Goal: Task Accomplishment & Management: Manage account settings

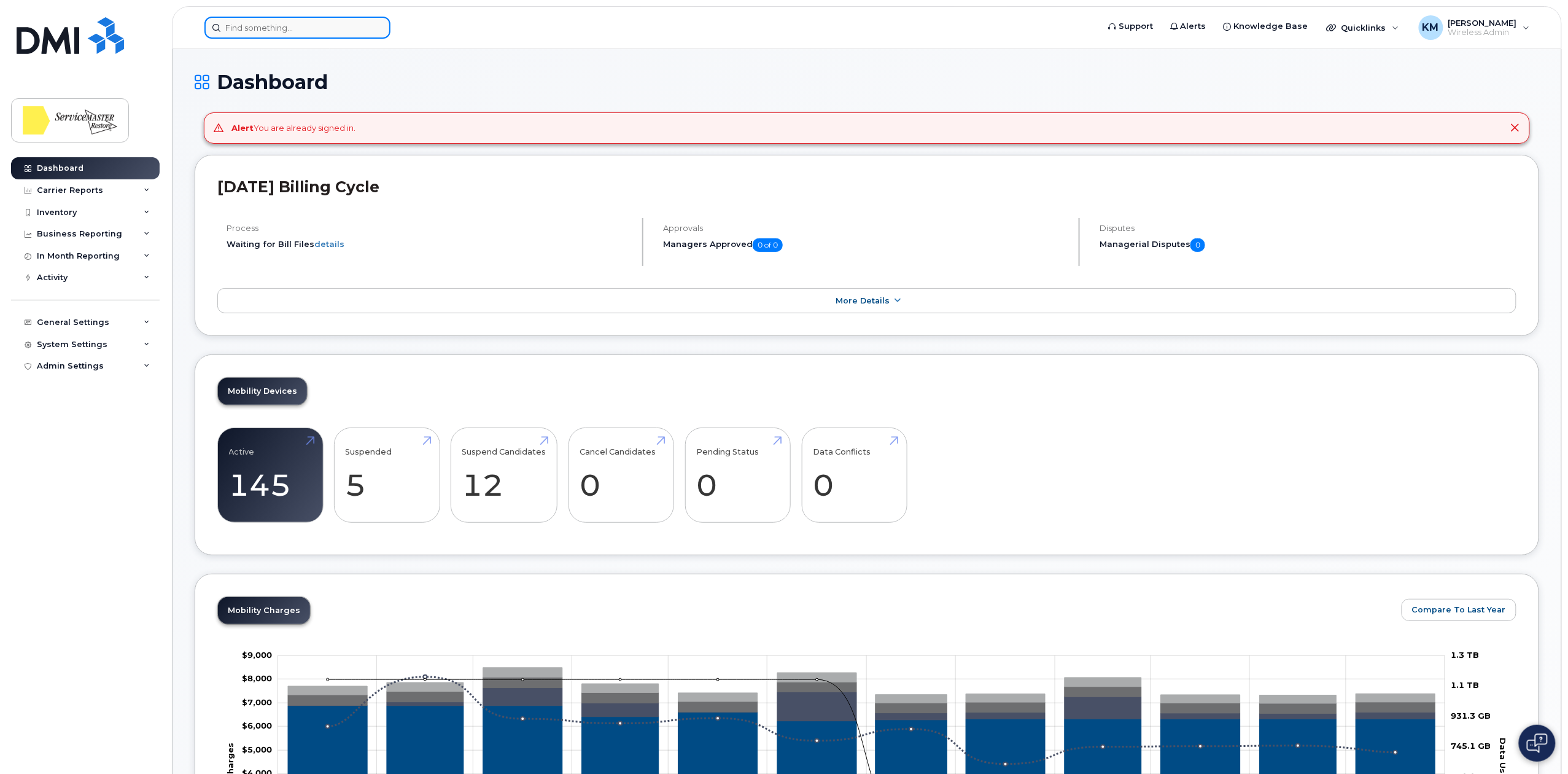
click at [298, 32] on input at bounding box center [297, 27] width 186 height 22
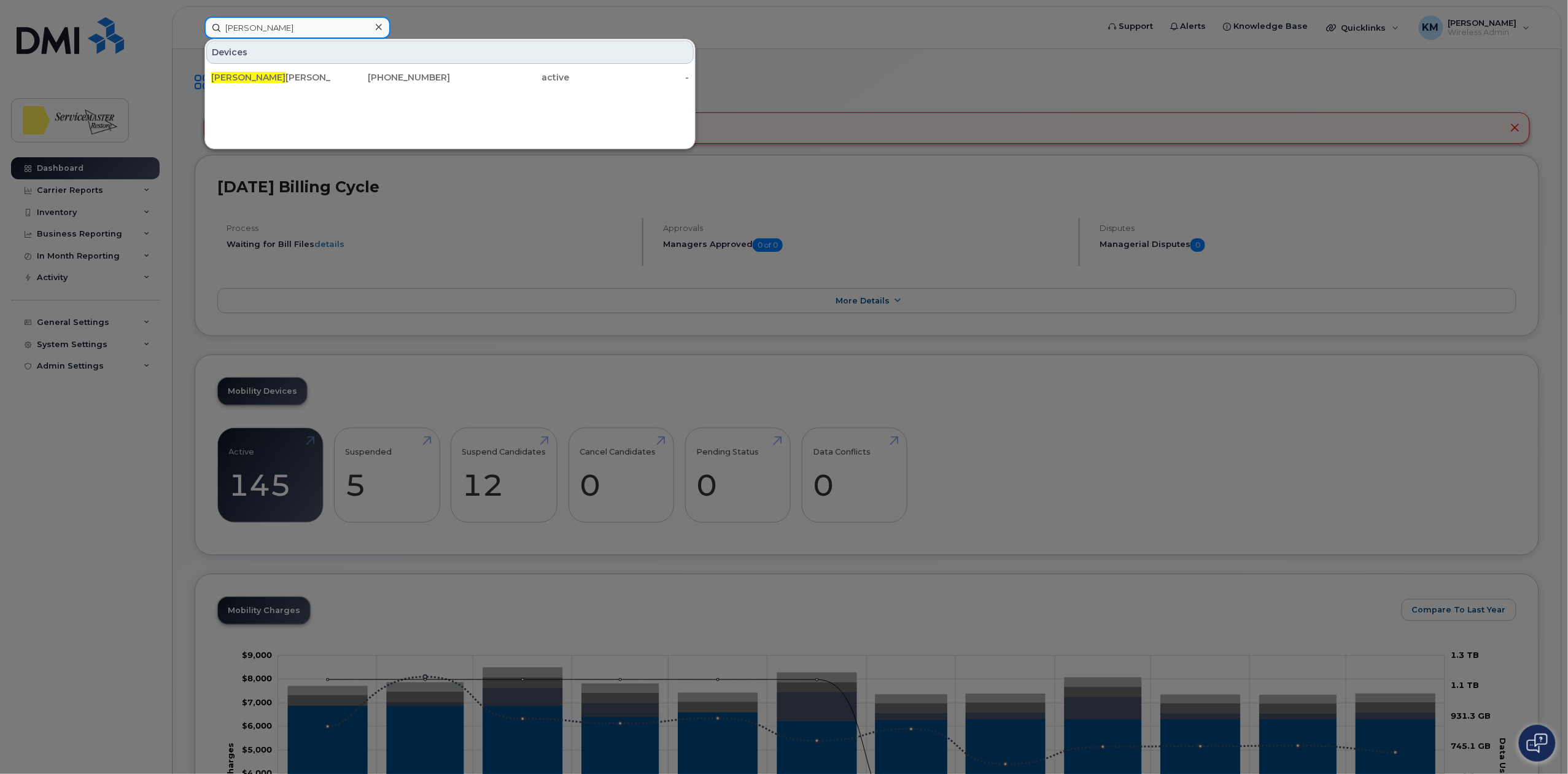
type input "wade"
click at [309, 77] on div "Wade Sommerfeld" at bounding box center [271, 78] width 120 height 13
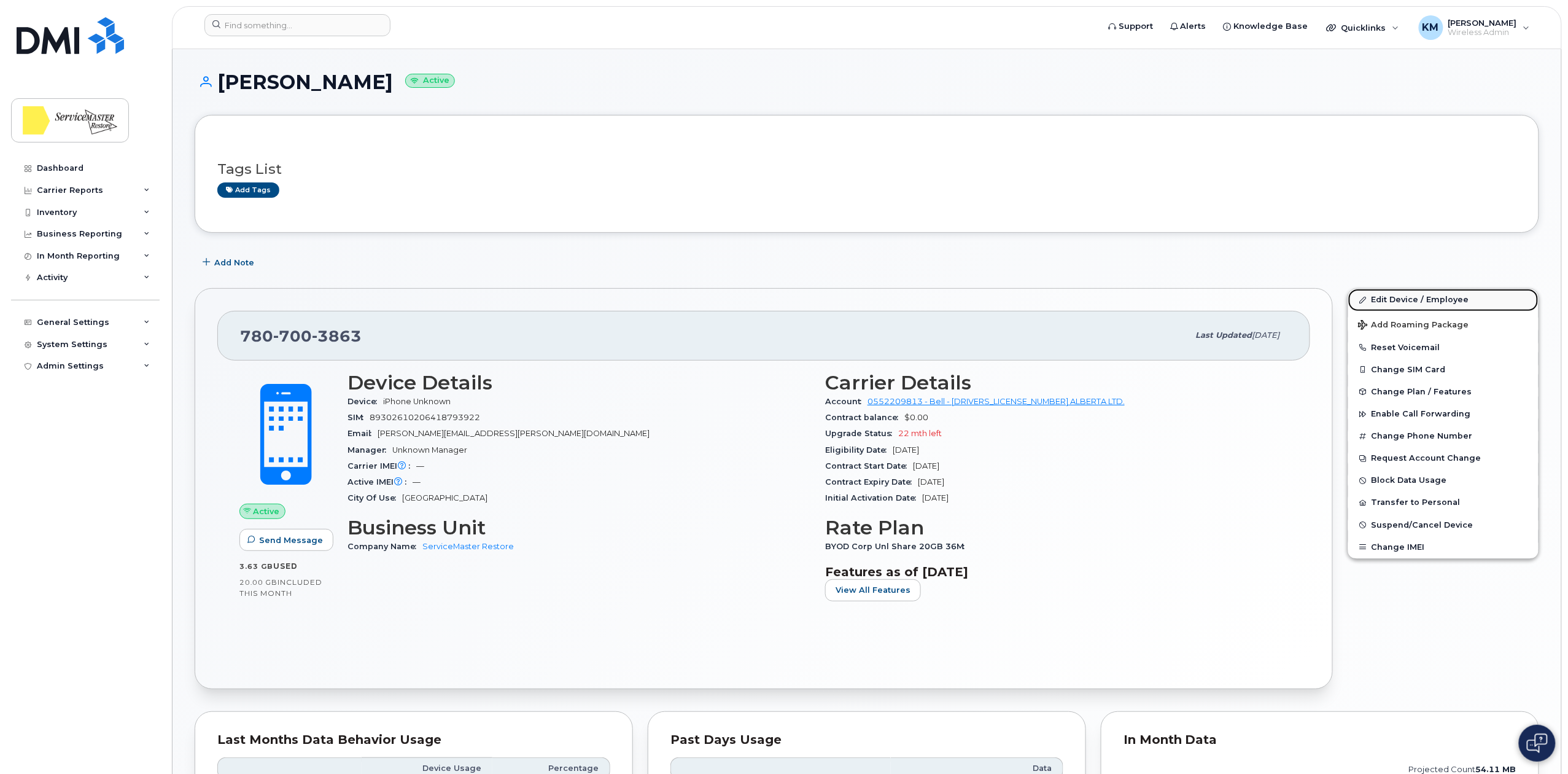
click at [1402, 299] on link "Edit Device / Employee" at bounding box center [1443, 299] width 190 height 22
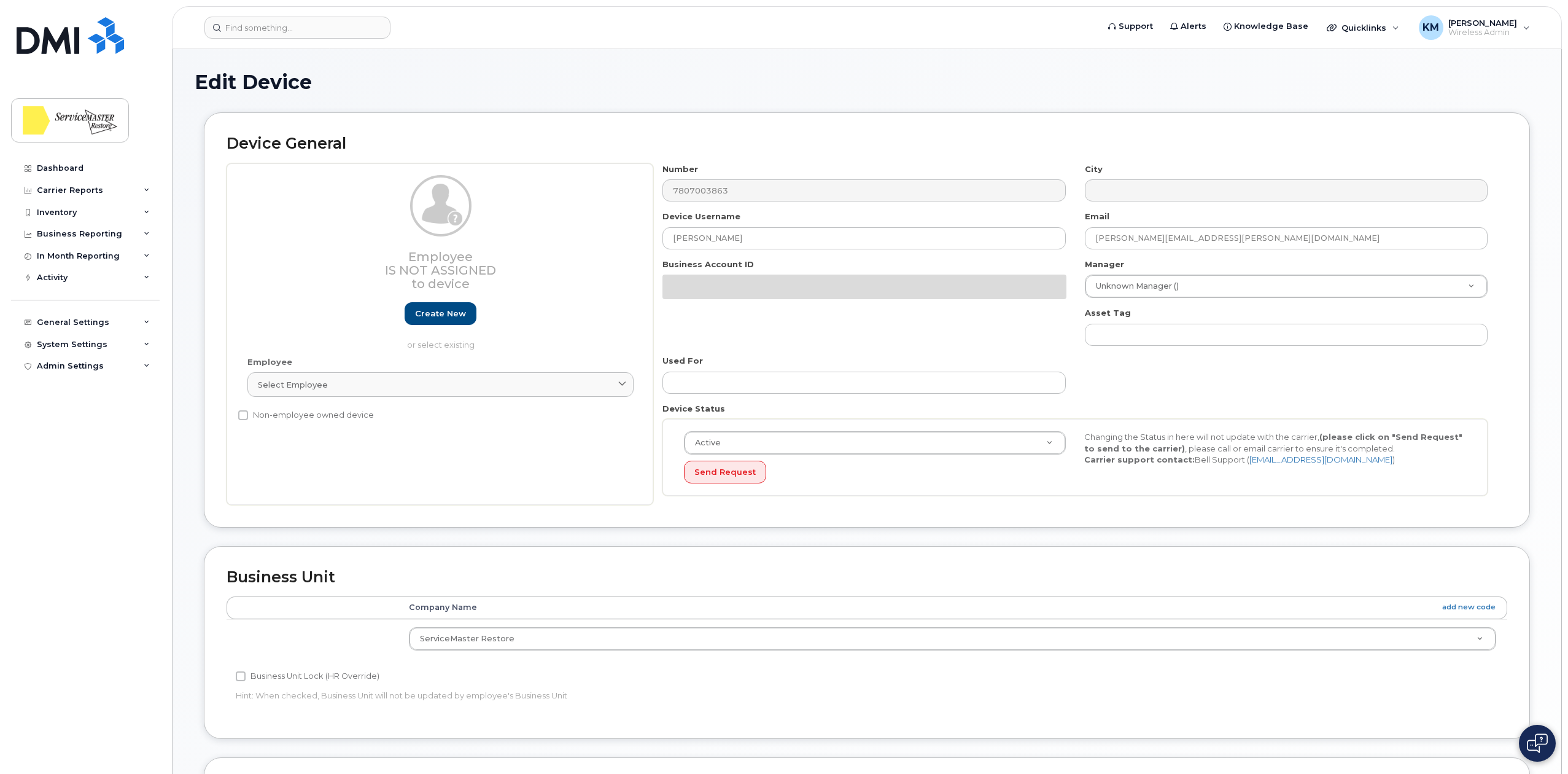
select select "33422189"
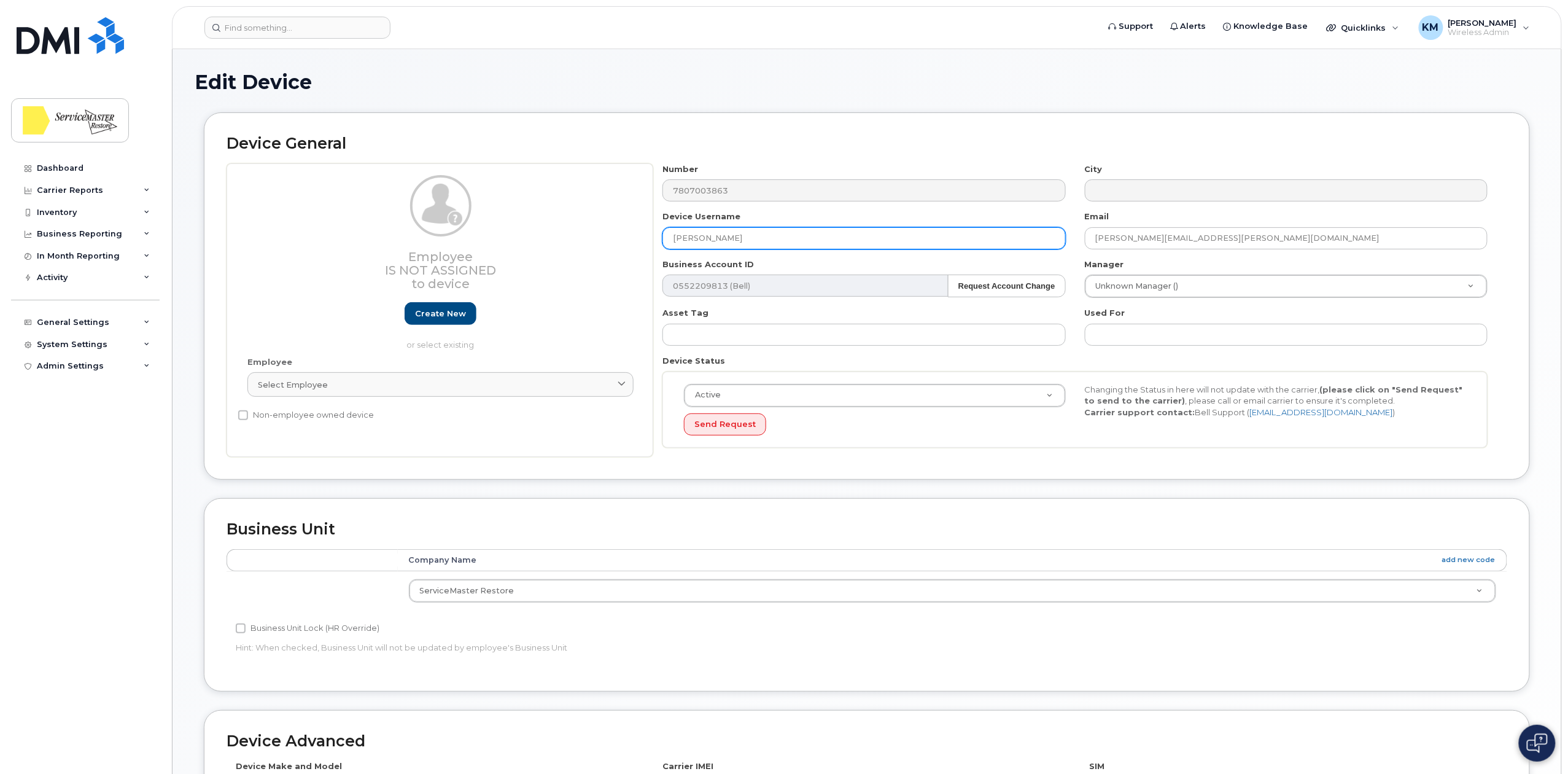
drag, startPoint x: 750, startPoint y: 234, endPoint x: 579, endPoint y: 240, distance: 171.1
click at [579, 240] on div "Employee Is not assigned to device Create new or select existing Employee Selec…" at bounding box center [867, 310] width 1281 height 294
type input "David Walters"
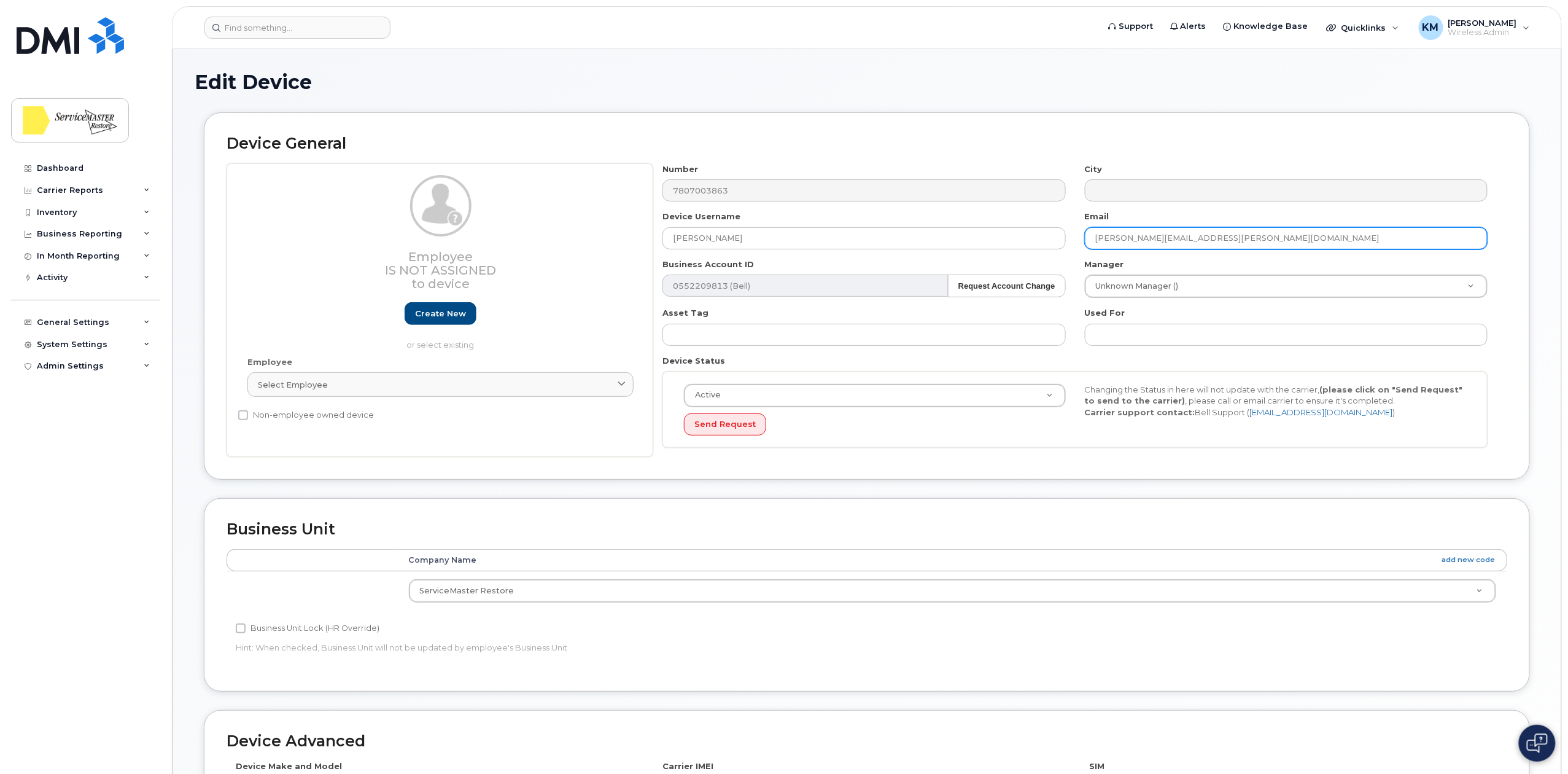
drag, startPoint x: 1166, startPoint y: 242, endPoint x: 948, endPoint y: 251, distance: 218.2
click at [948, 251] on div "Number 7807003863 City Device Username David Walters Email wade.sommerfeld@smed…" at bounding box center [1075, 310] width 844 height 294
type input "[PERSON_NAME][EMAIL_ADDRESS][PERSON_NAME][DOMAIN_NAME]"
click at [1130, 150] on h2 "Device General" at bounding box center [867, 143] width 1281 height 17
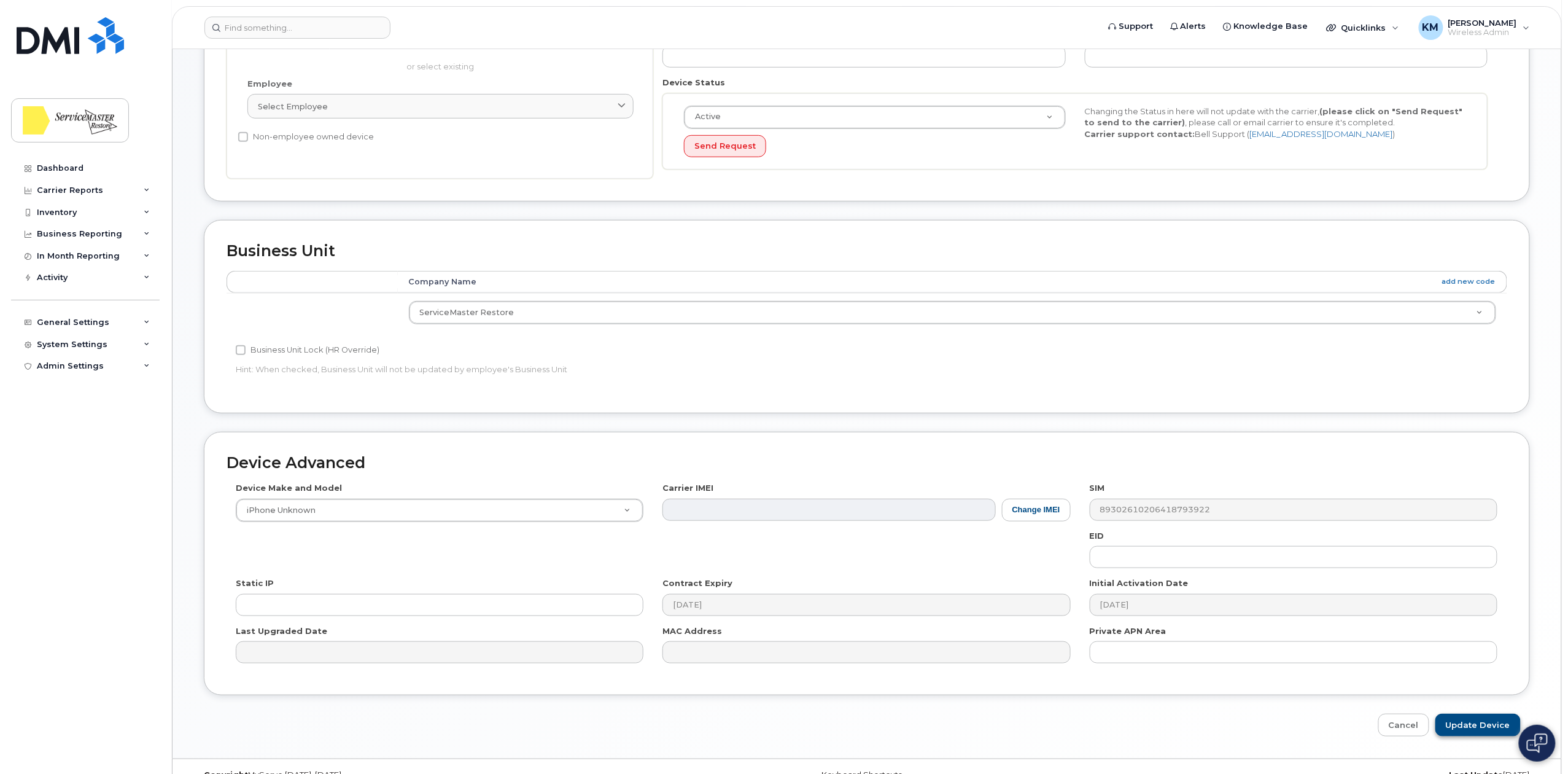
scroll to position [307, 0]
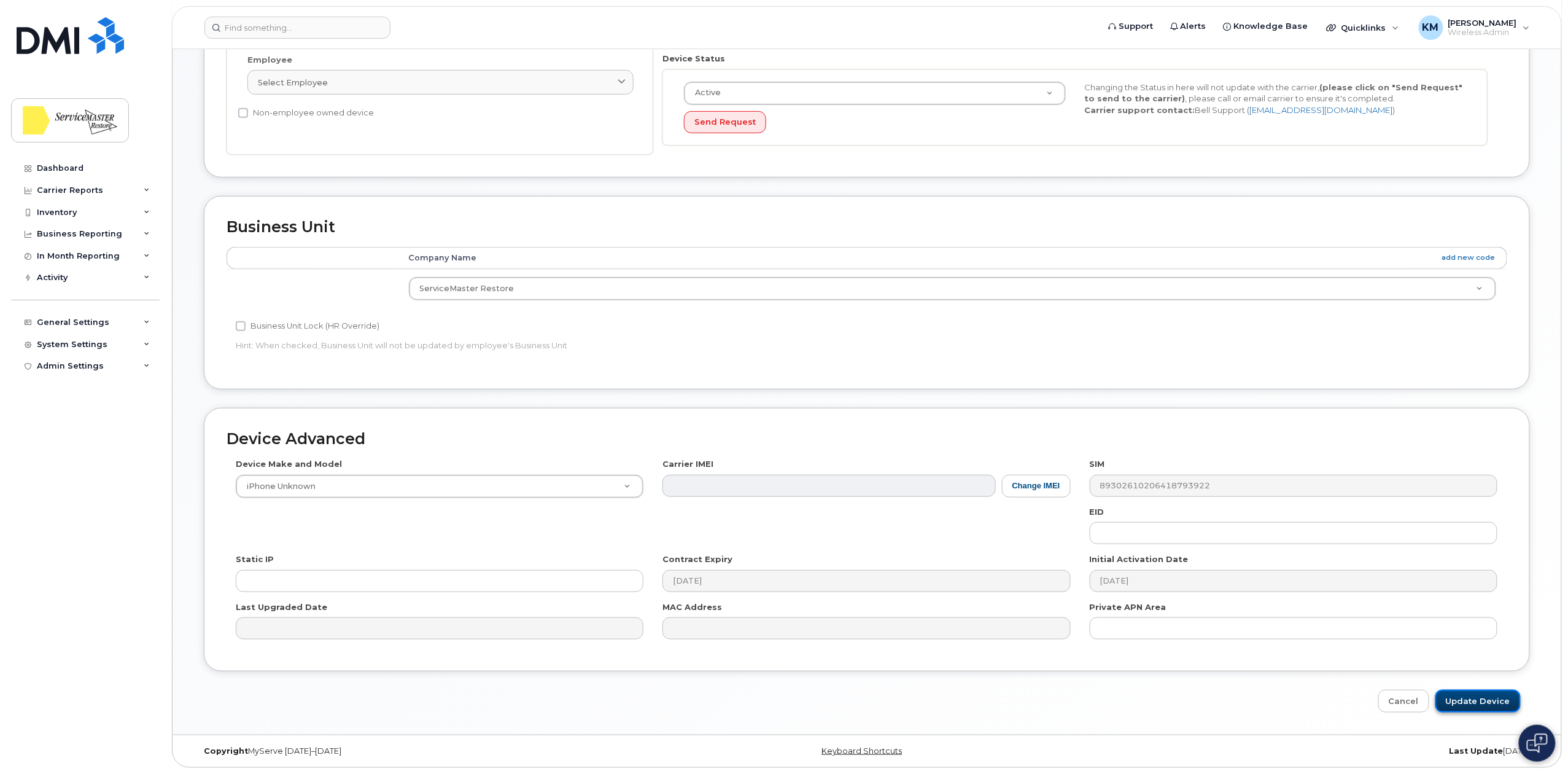
click at [1480, 706] on input "Update Device" at bounding box center [1477, 701] width 85 height 23
type input "Saving..."
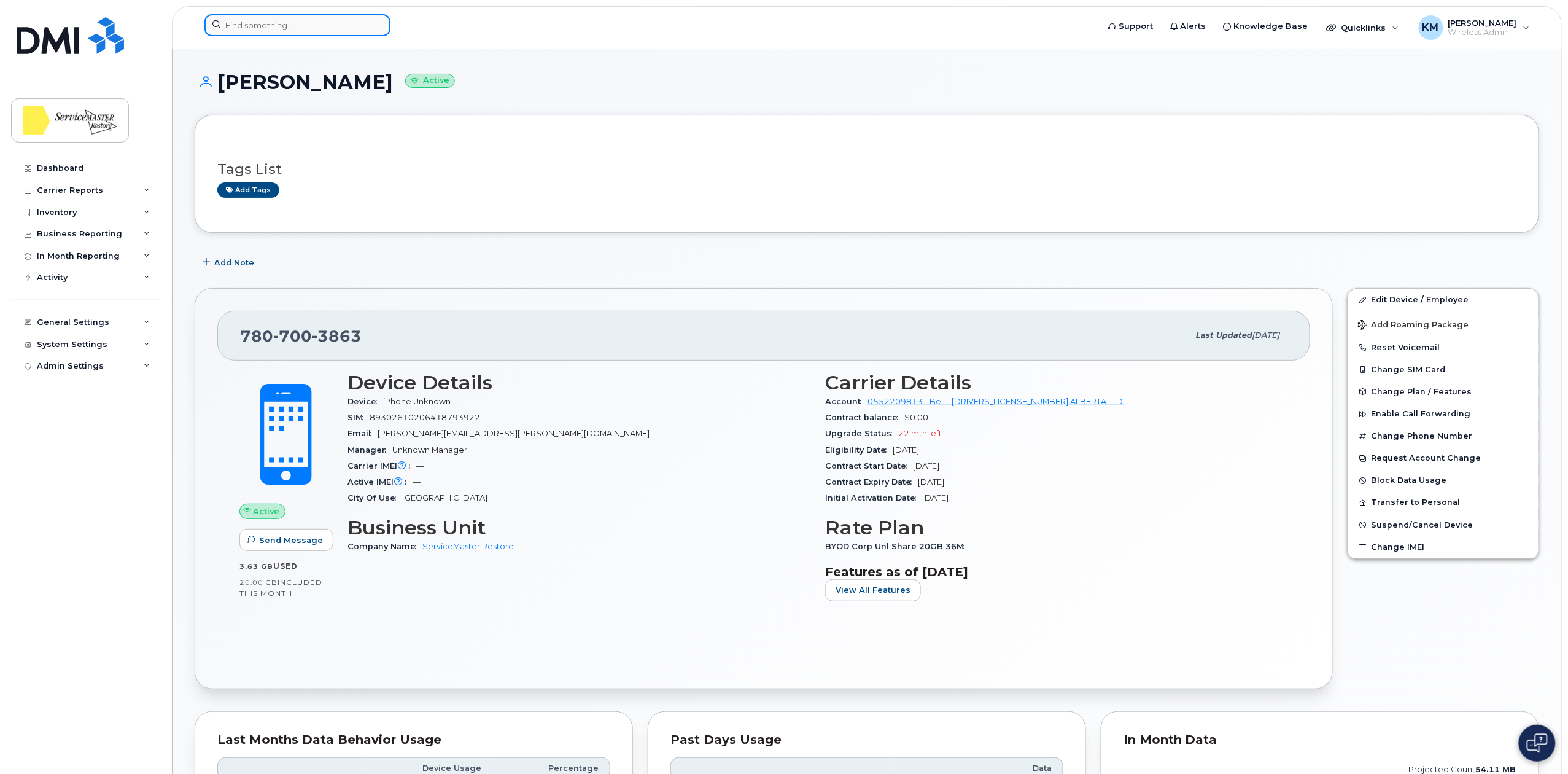
click at [275, 27] on input at bounding box center [297, 25] width 186 height 22
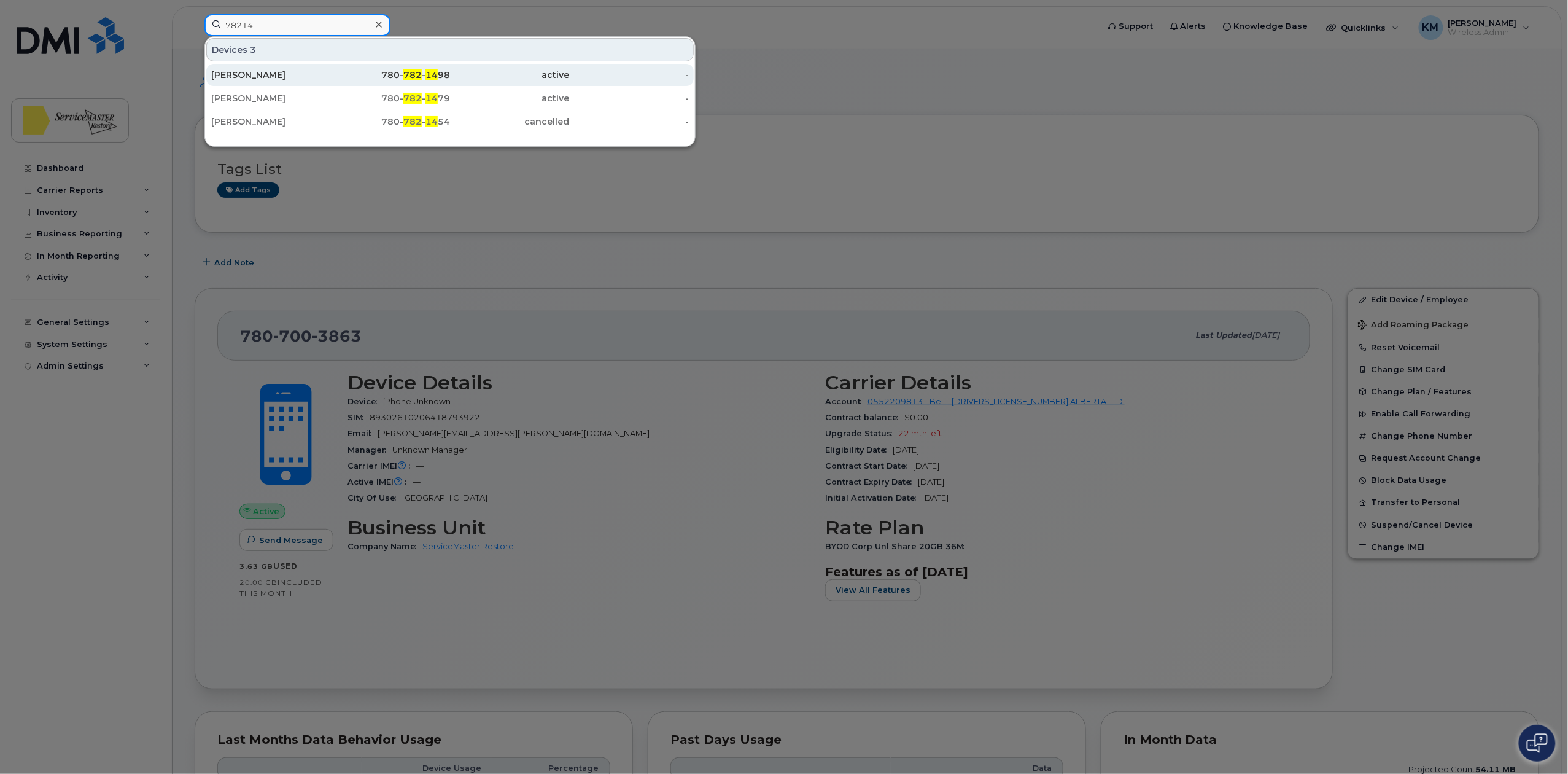
type input "78214"
drag, startPoint x: 310, startPoint y: 73, endPoint x: 315, endPoint y: 79, distance: 7.8
click at [310, 73] on div "Beau Yanchus" at bounding box center [271, 75] width 120 height 13
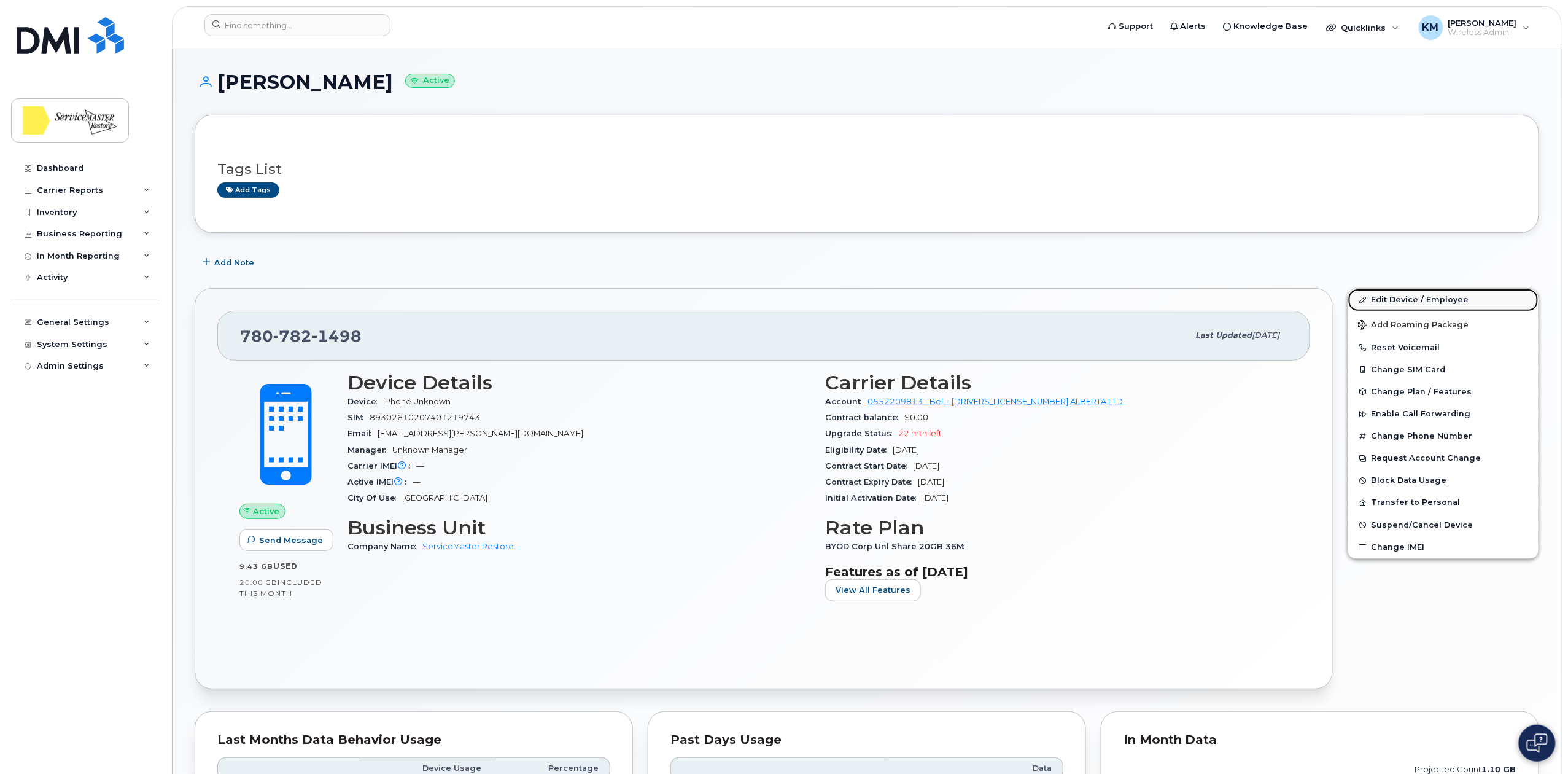
click at [1414, 299] on link "Edit Device / Employee" at bounding box center [1443, 299] width 190 height 22
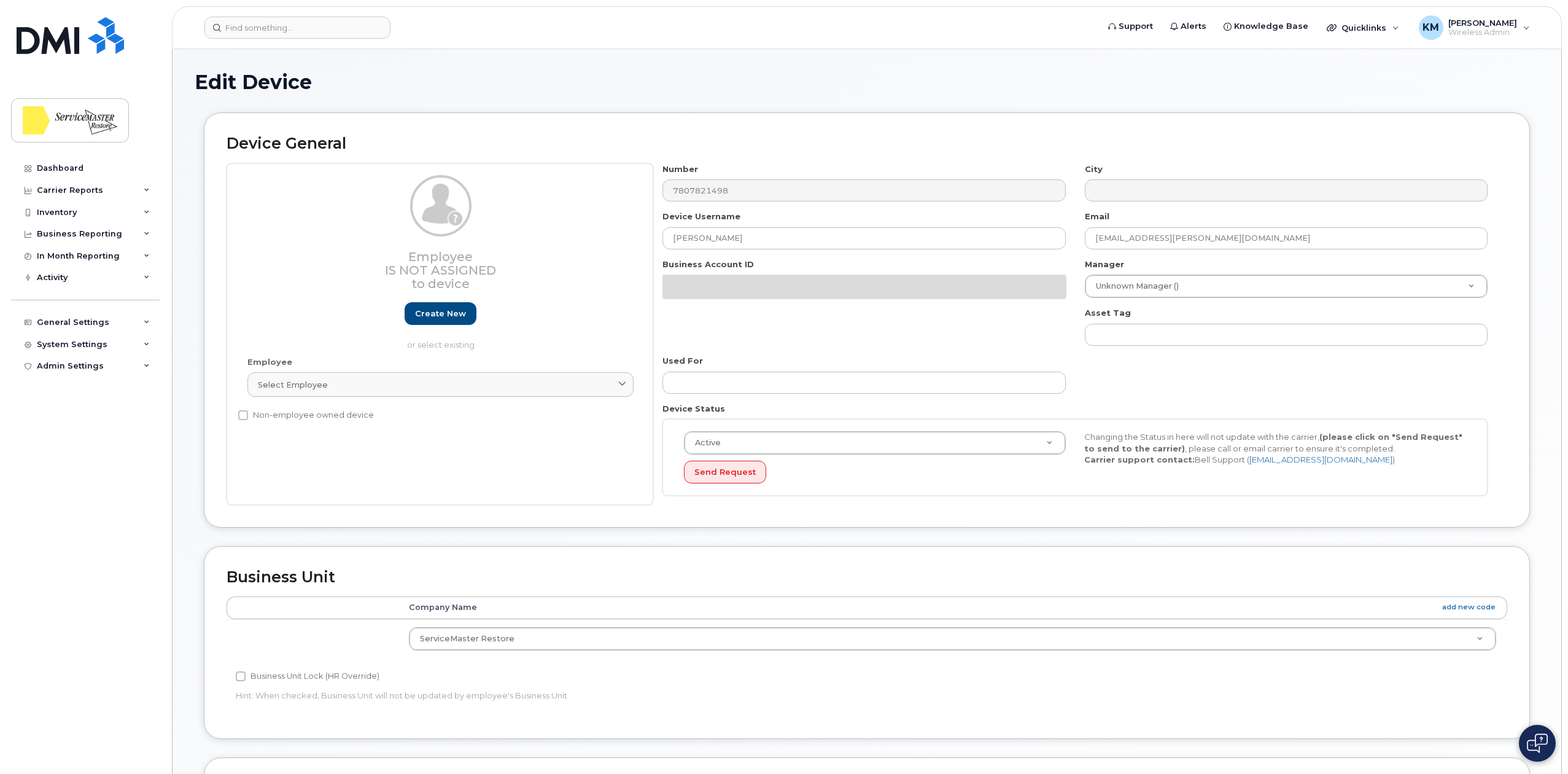
select select "33422189"
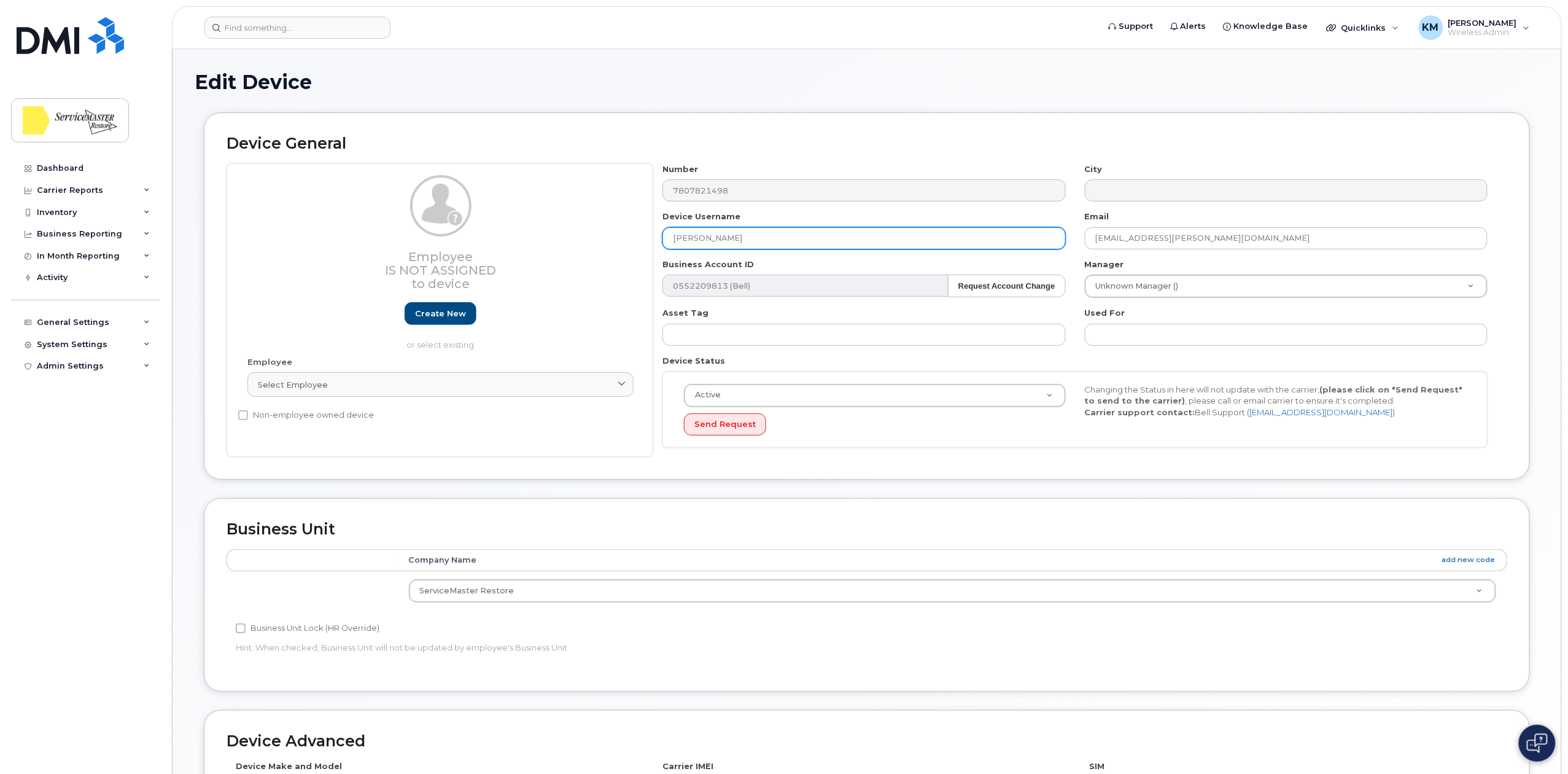
drag, startPoint x: 745, startPoint y: 233, endPoint x: 666, endPoint y: 239, distance: 79.2
click at [666, 239] on input "Beau Yanchus" at bounding box center [863, 238] width 403 height 22
click at [735, 237] on input "Landon" at bounding box center [863, 238] width 403 height 22
paste input "Helmer"
type input "Landon Helmer"
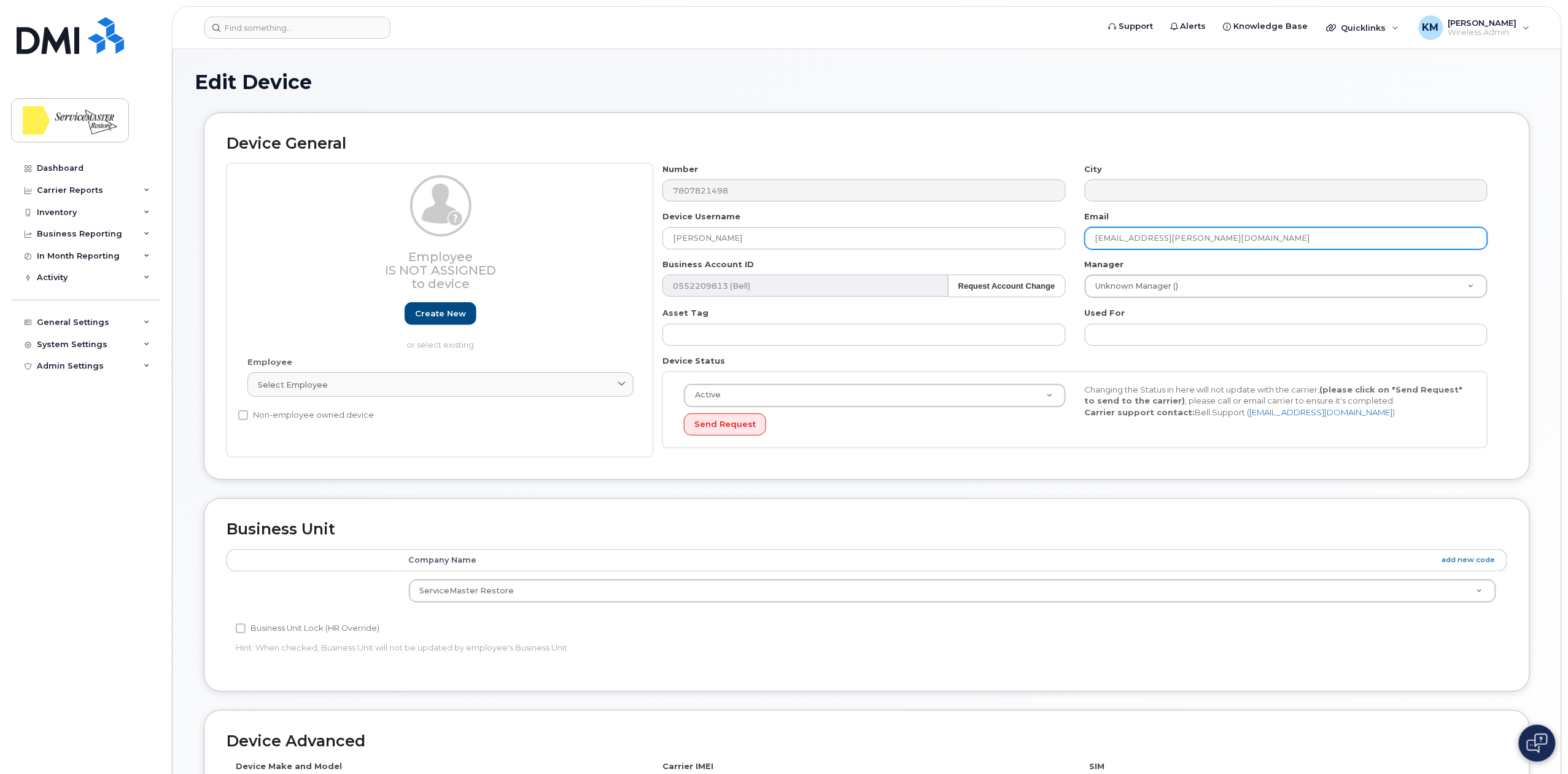
drag, startPoint x: 1150, startPoint y: 237, endPoint x: 1069, endPoint y: 243, distance: 81.2
click at [1069, 243] on div "Number 7807821498 City Device Username Landon Helmer Email beau.yanchus@smedmon…" at bounding box center [1075, 310] width 844 height 294
type input "landon.helmer@smedmonton.ca"
click at [1162, 134] on div "Device General Employee Is not assigned to device Create new or select existing…" at bounding box center [867, 296] width 1326 height 367
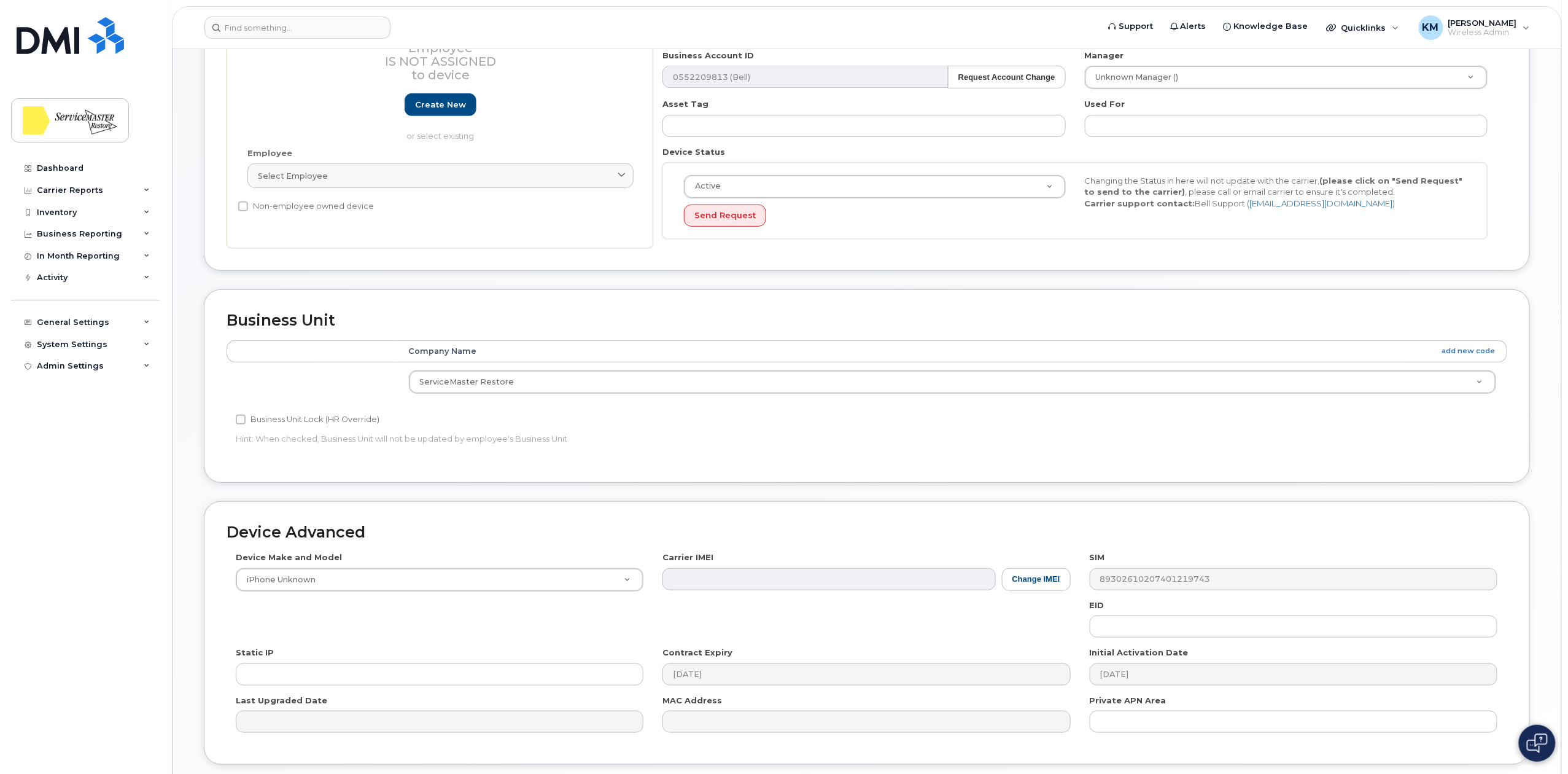
scroll to position [307, 0]
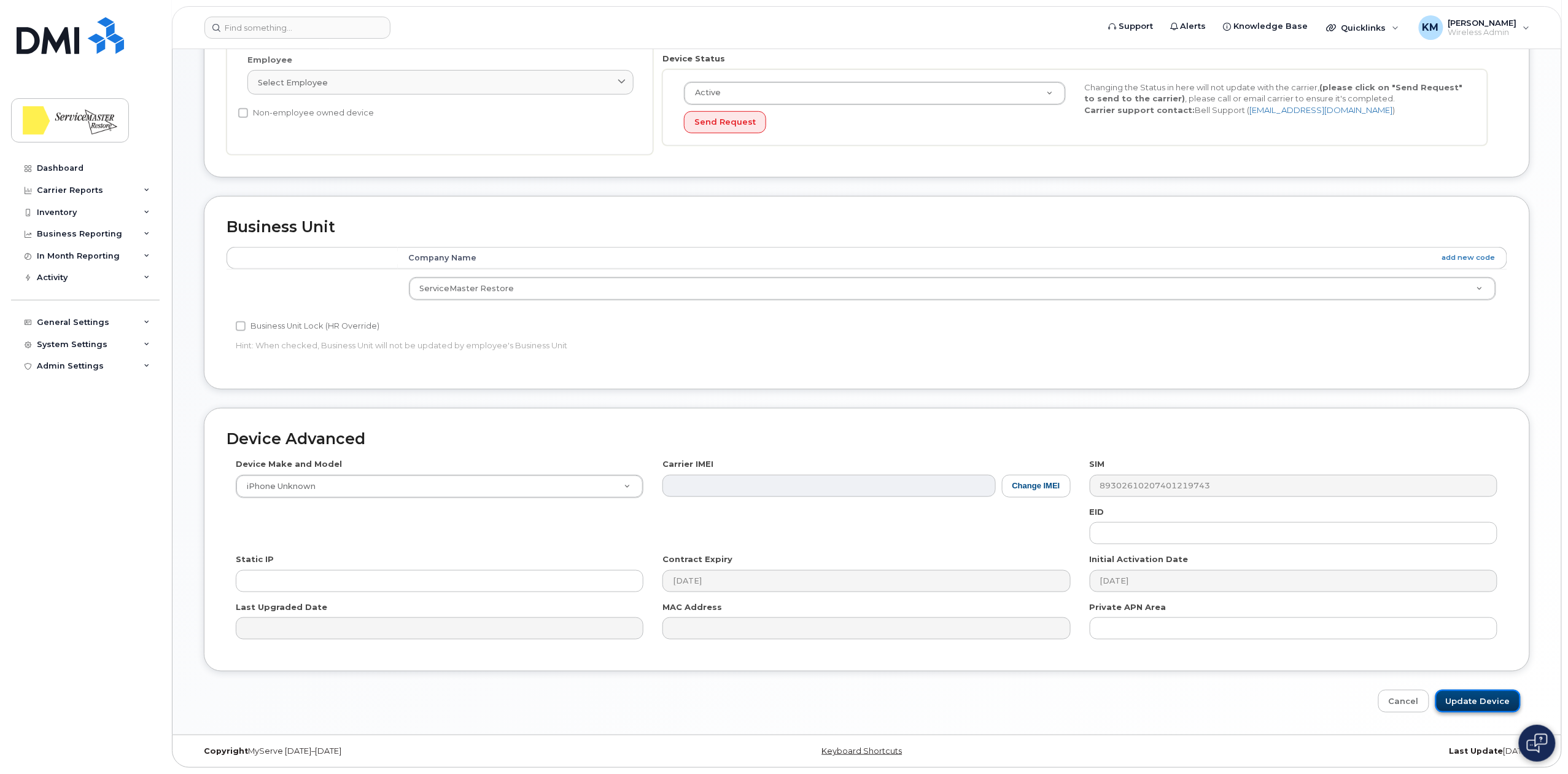
click at [1471, 701] on input "Update Device" at bounding box center [1477, 701] width 85 height 23
type input "Saving..."
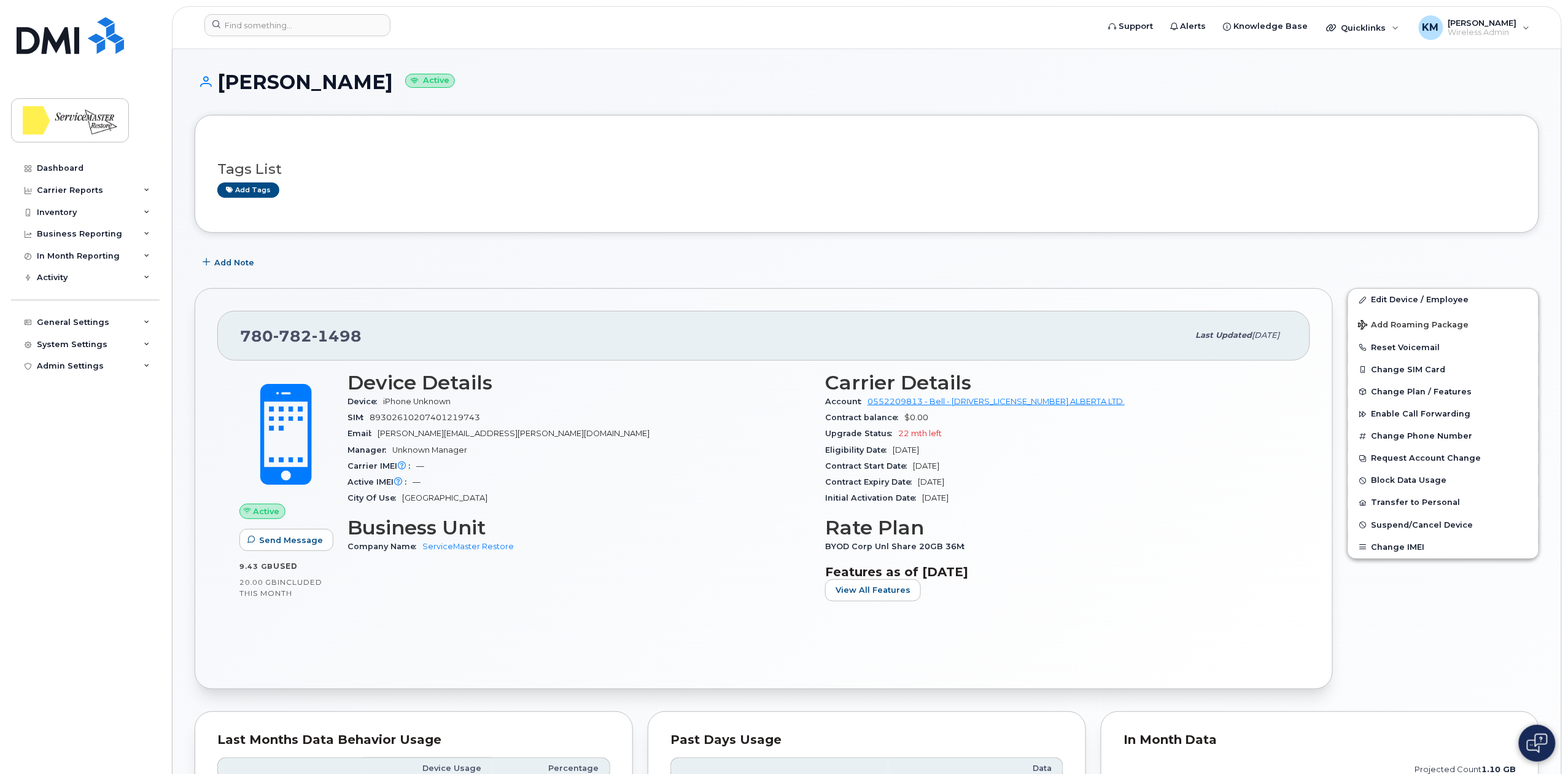
click at [1133, 427] on div "Upgrade Status 22 mth left" at bounding box center [1057, 434] width 463 height 16
click at [297, 32] on input at bounding box center [297, 25] width 186 height 22
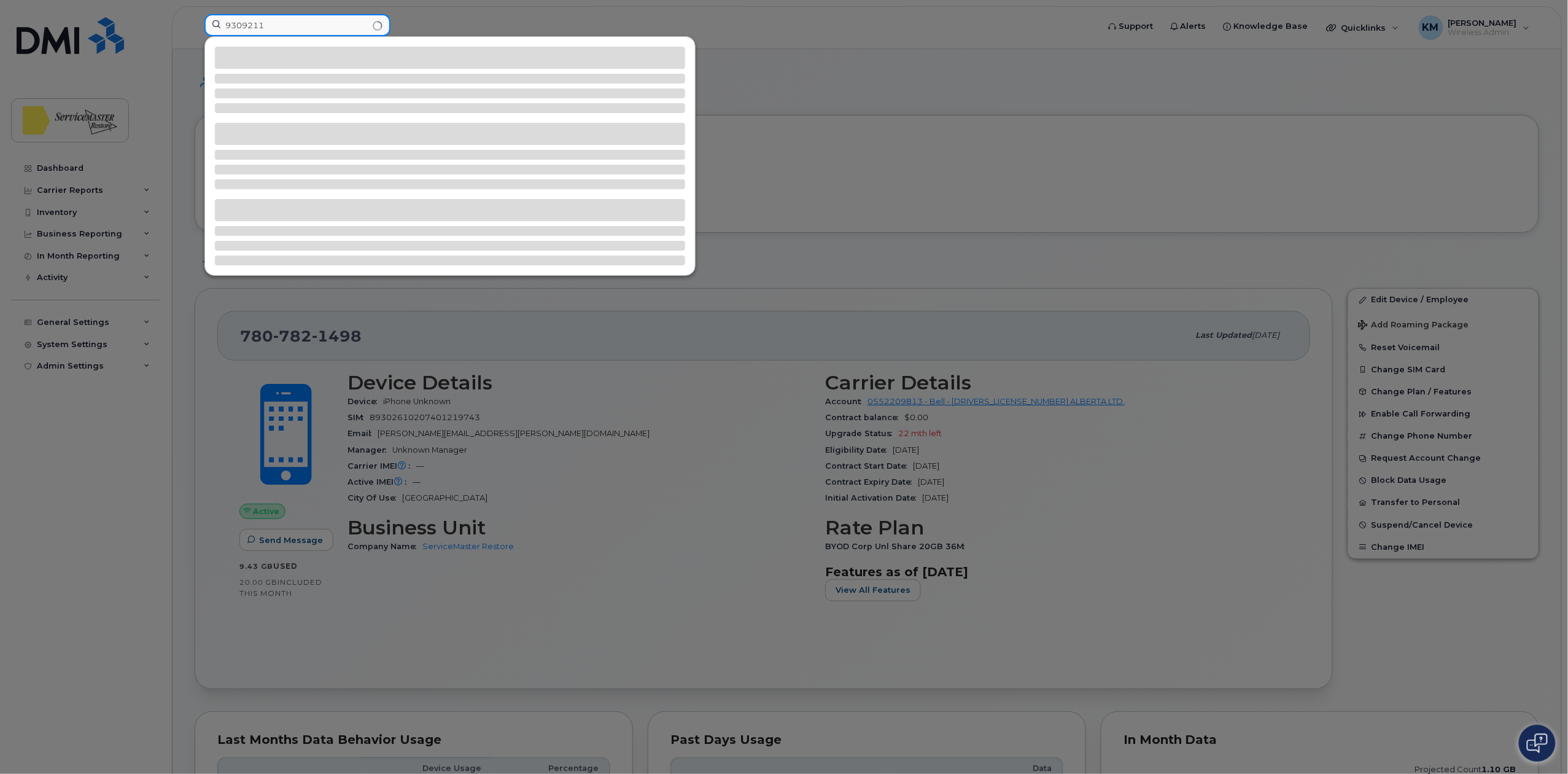
type input "9309211"
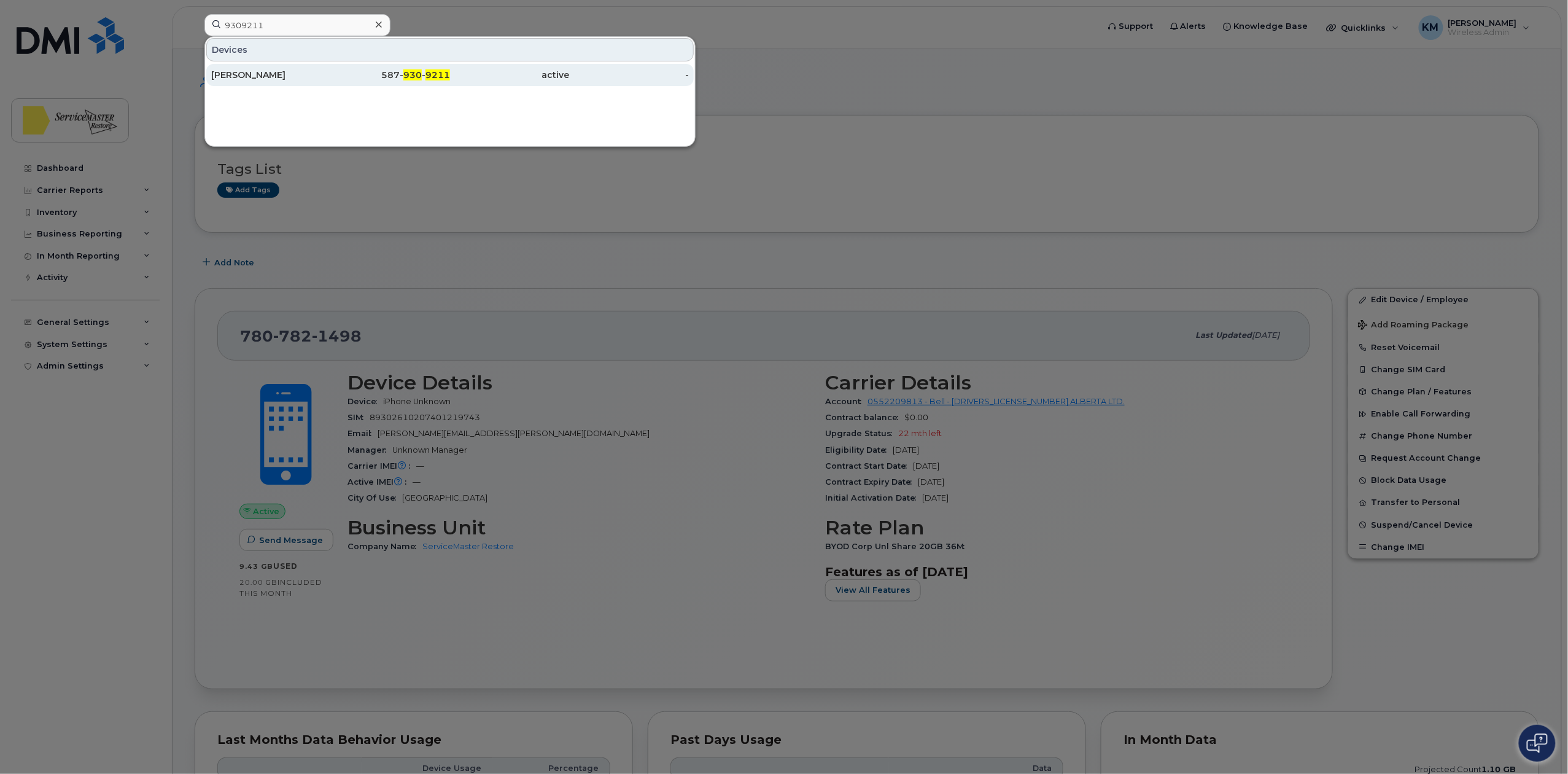
click at [317, 72] on div "[PERSON_NAME]" at bounding box center [271, 75] width 120 height 13
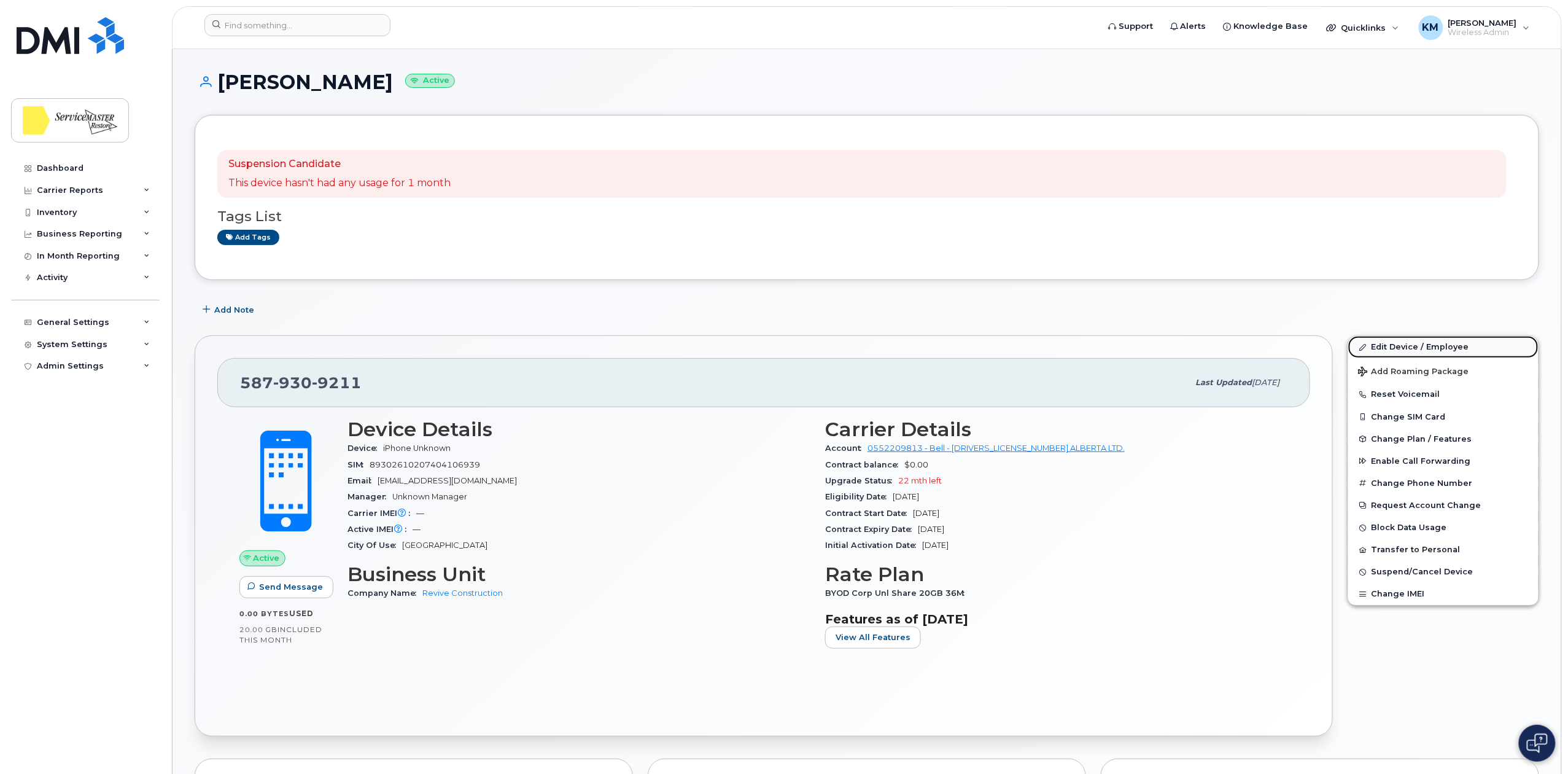
click at [1386, 347] on link "Edit Device / Employee" at bounding box center [1443, 347] width 190 height 22
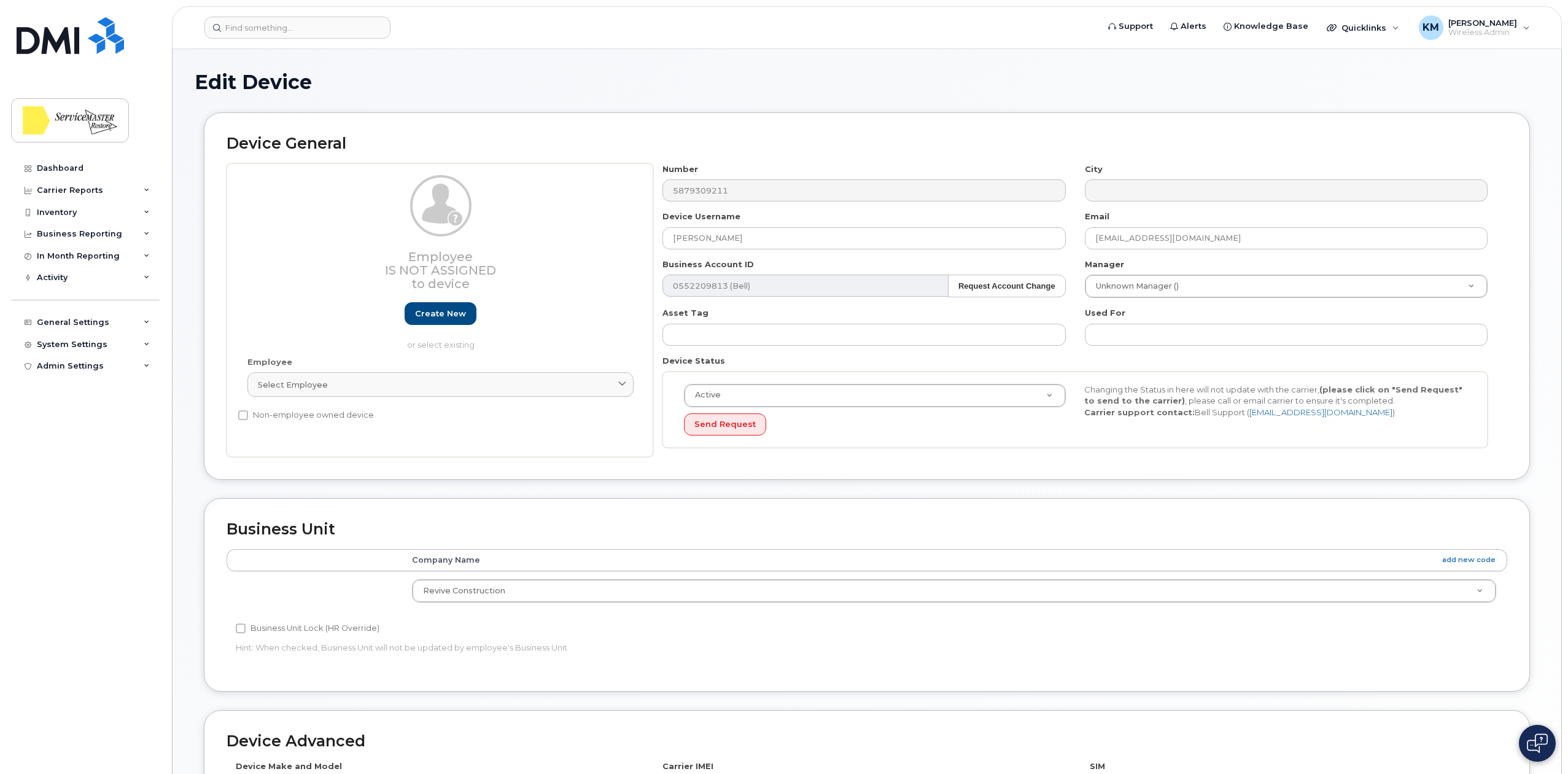
select select "33422190"
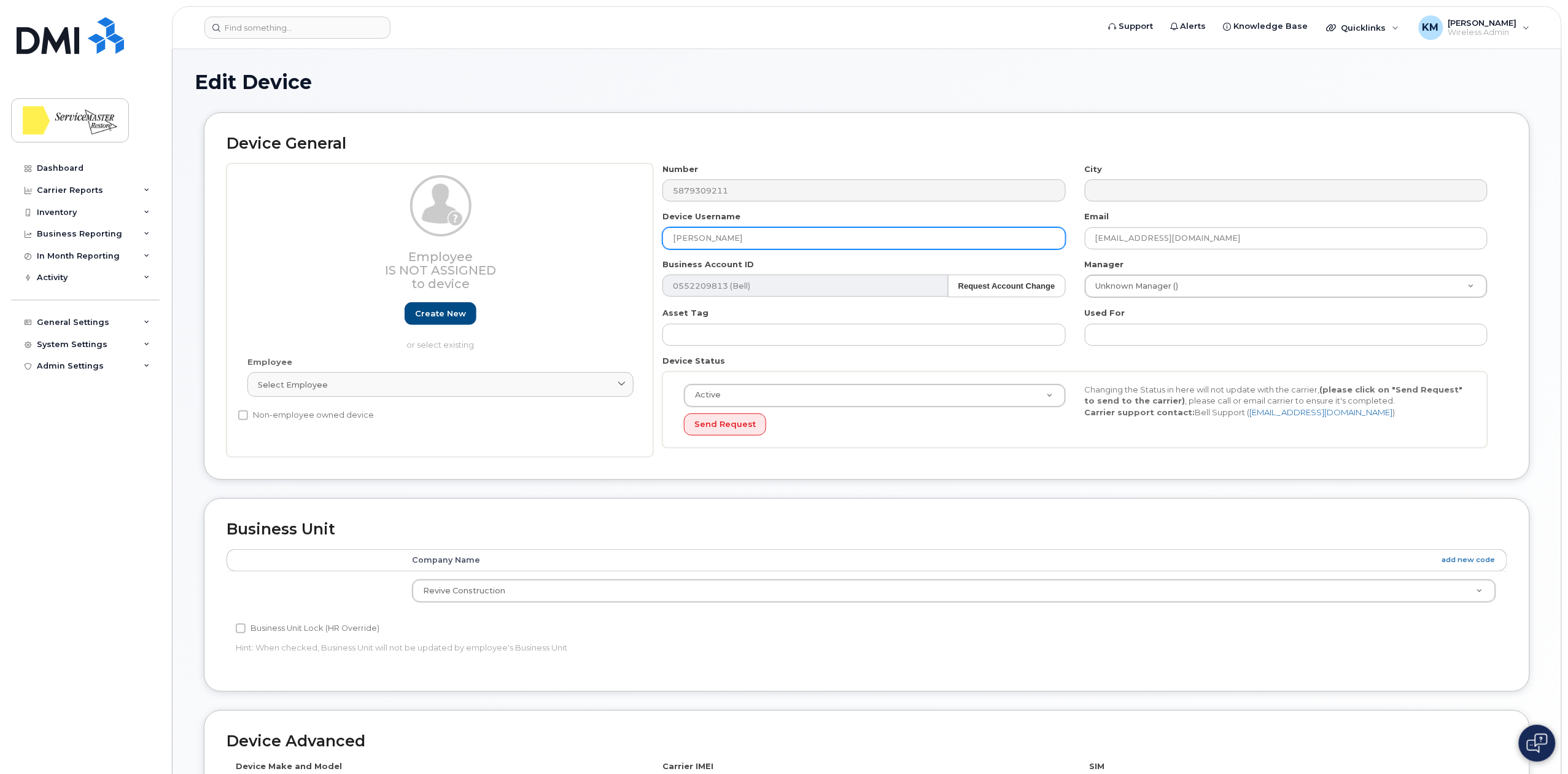
drag, startPoint x: 757, startPoint y: 239, endPoint x: 600, endPoint y: 241, distance: 157.0
click at [600, 241] on div "Employee Is not assigned to device Create new or select existing Employee Selec…" at bounding box center [867, 310] width 1281 height 294
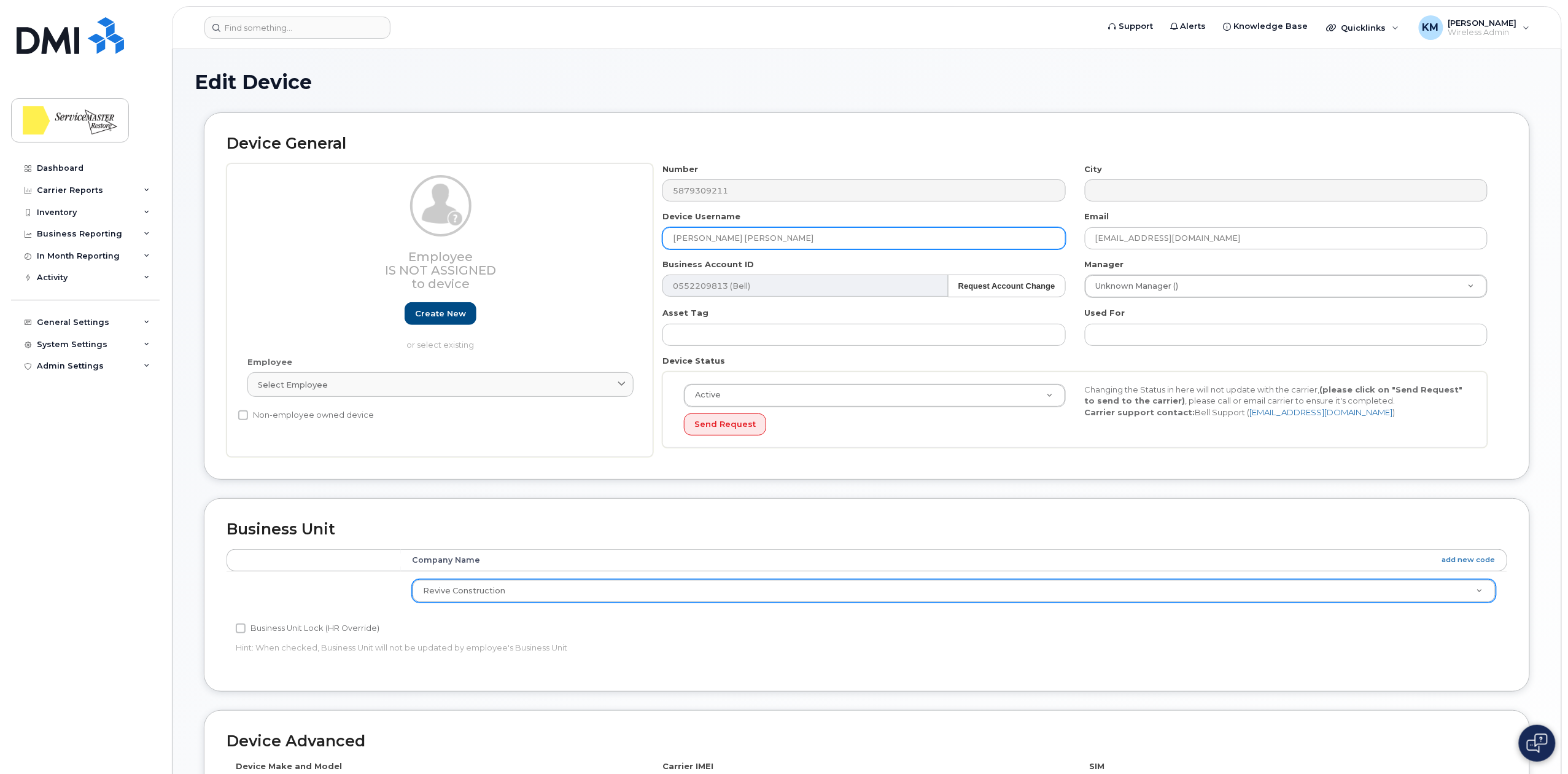
type input "[PERSON_NAME] [PERSON_NAME]"
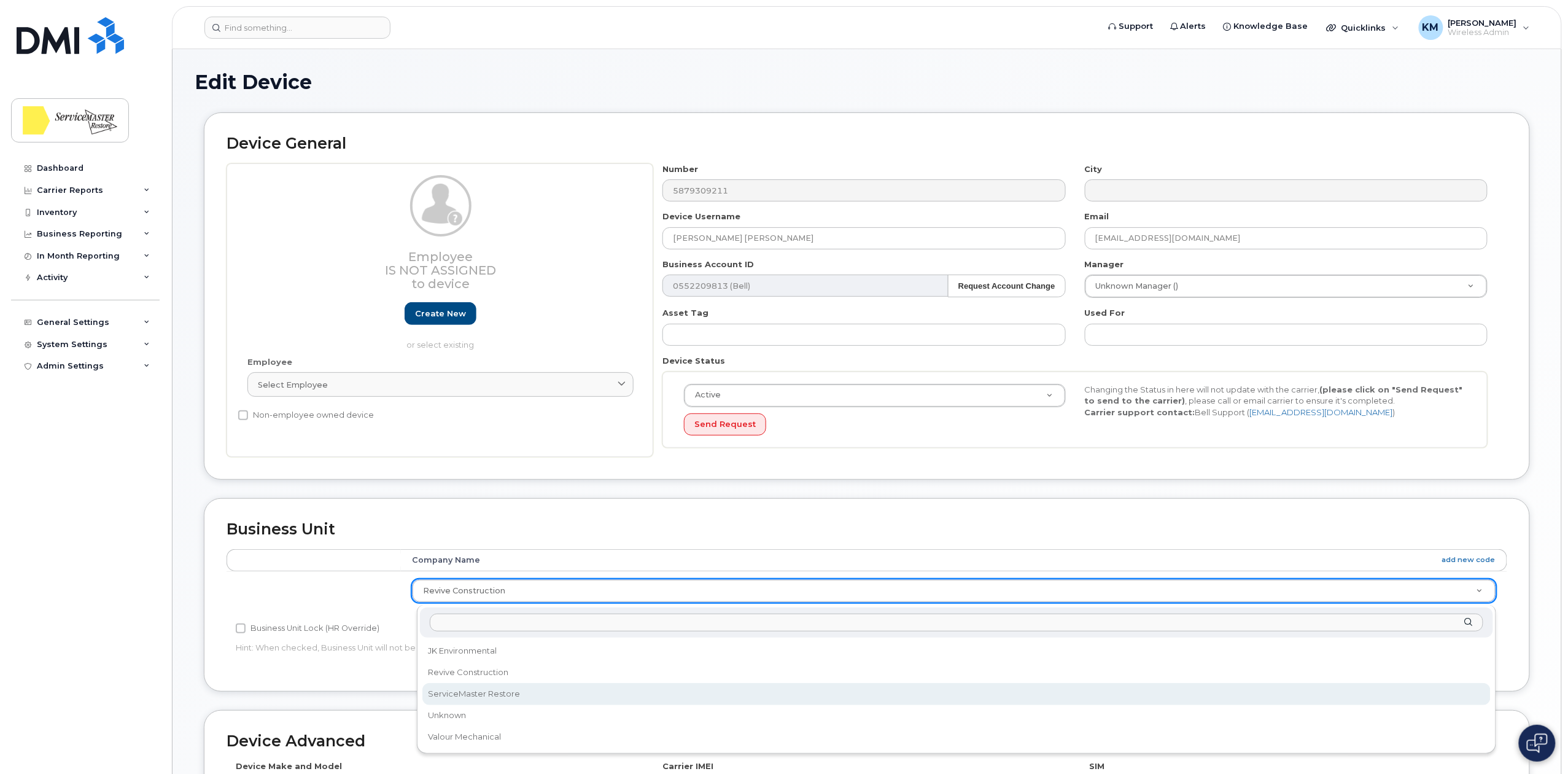
select select "33422189"
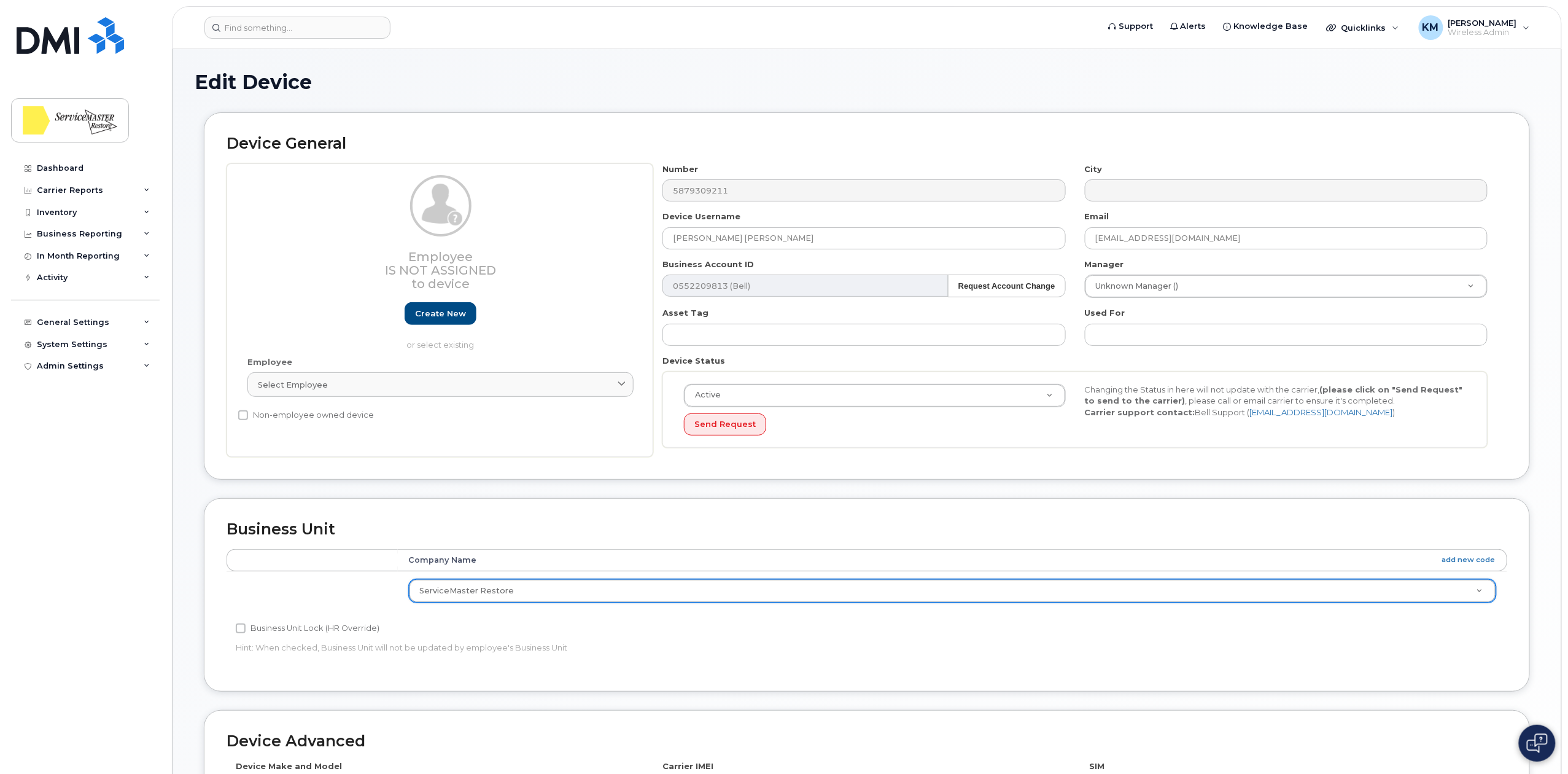
drag, startPoint x: 650, startPoint y: 514, endPoint x: 662, endPoint y: 517, distance: 12.4
click at [650, 514] on div "Business Unit Accounting Categories Rules Company Name add new code ServiceMast…" at bounding box center [867, 594] width 1326 height 193
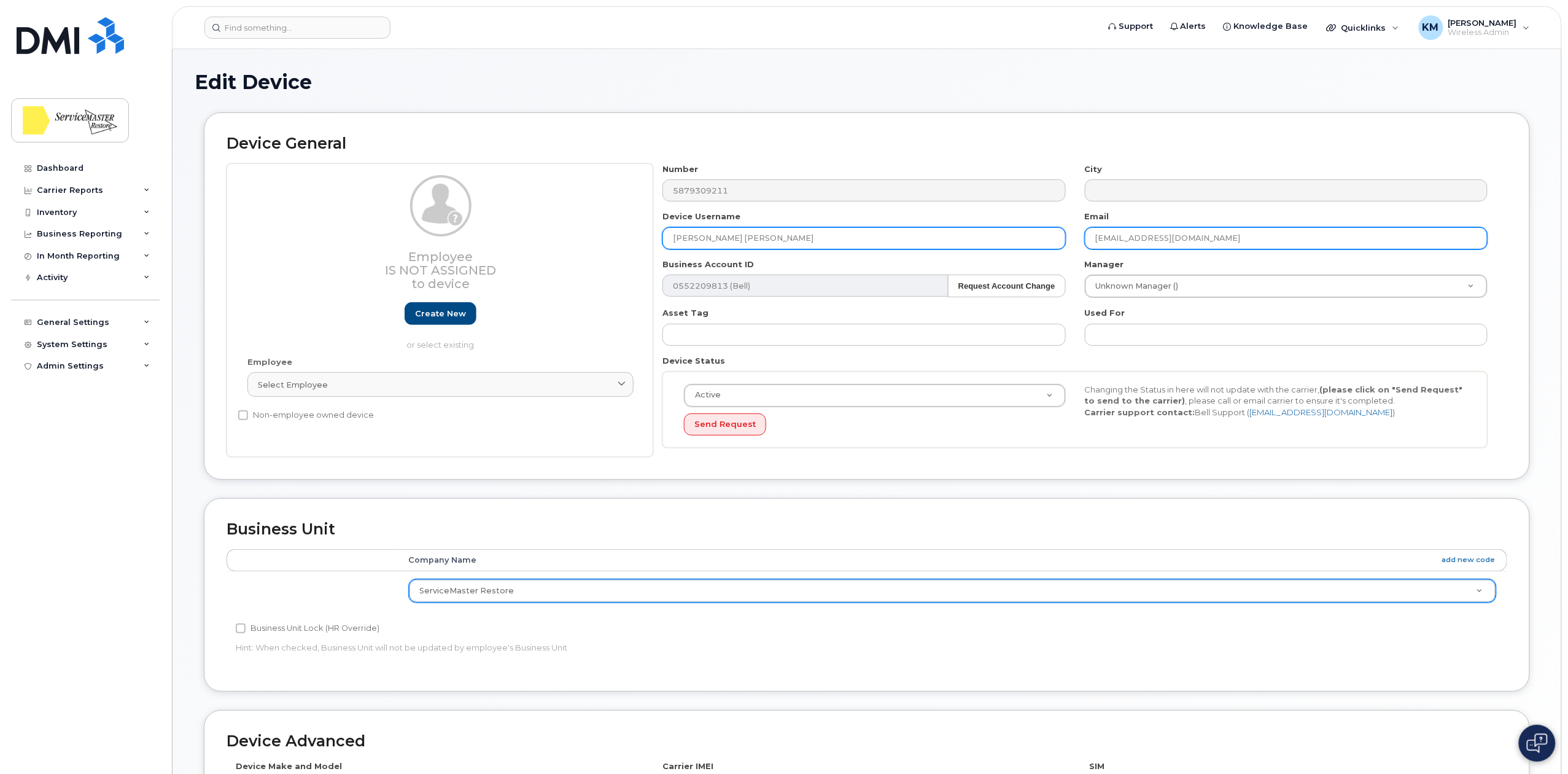
drag, startPoint x: 1216, startPoint y: 236, endPoint x: 1017, endPoint y: 242, distance: 199.1
click at [1017, 242] on div "Number 5879309211 City Device Username Susie SM Email jeffray.b@reviveconstruct…" at bounding box center [1075, 310] width 844 height 294
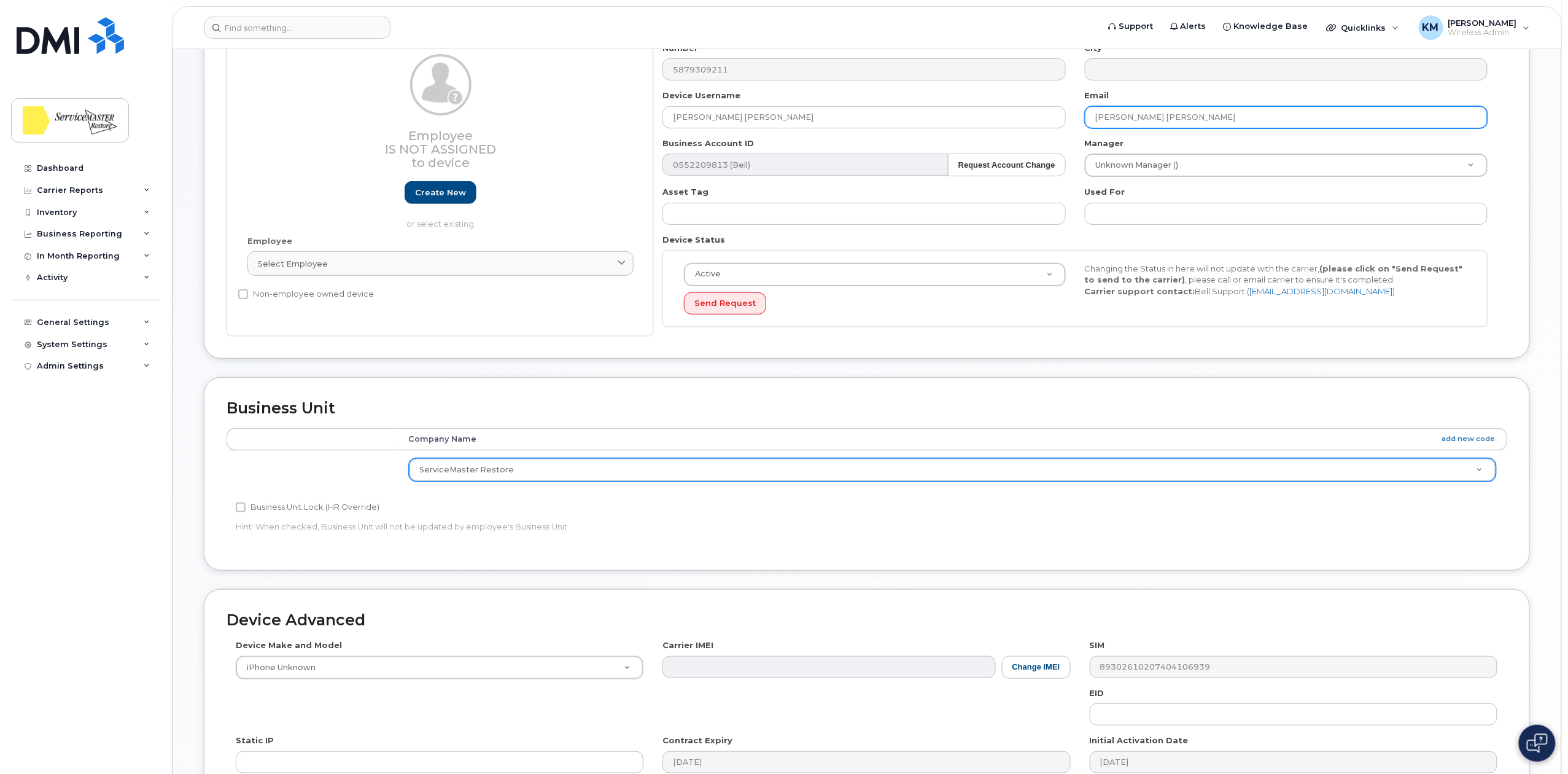
scroll to position [307, 0]
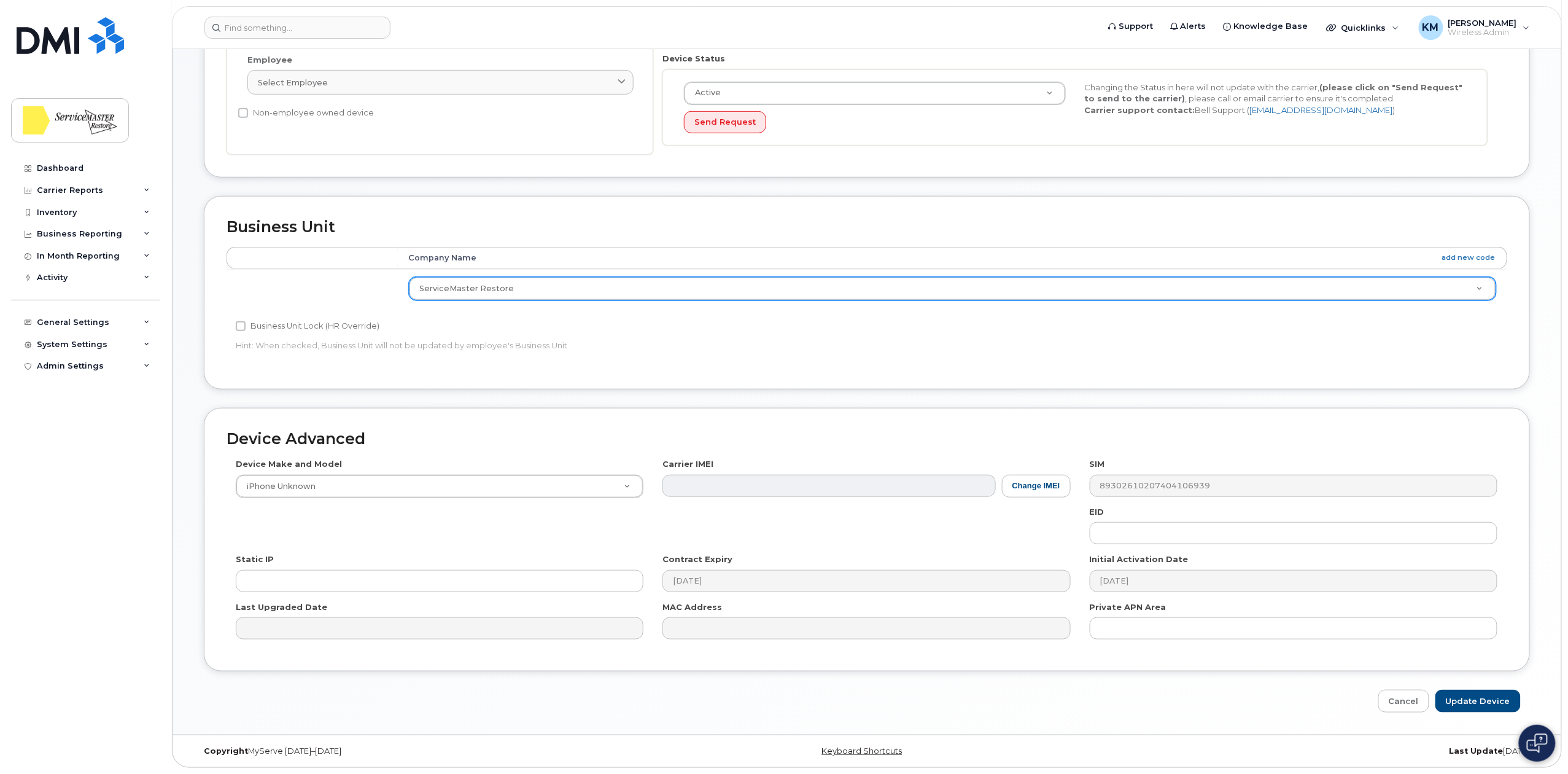
type input "[PERSON_NAME] [PERSON_NAME]"
click at [1485, 713] on div "Edit Device Device General Employee Is not assigned to device Create new or sel…" at bounding box center [866, 240] width 1388 height 987
click at [1471, 673] on div "Device Advanced Device Make and Model iPhone Unknown Android TCL 502 Watch Appl…" at bounding box center [867, 560] width 1344 height 305
click at [1480, 693] on input "Update Device" at bounding box center [1477, 701] width 85 height 23
type input "Saving..."
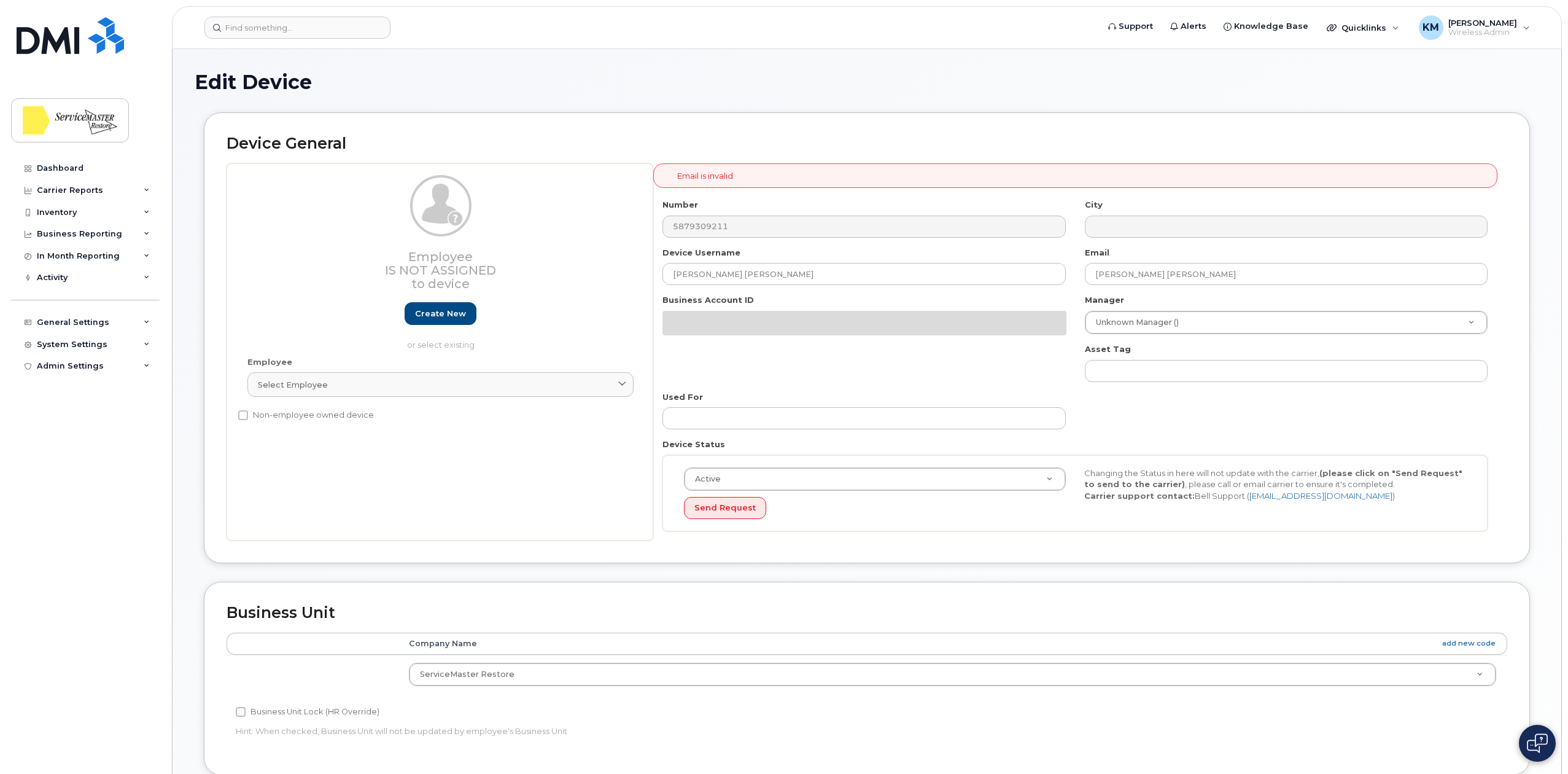
select select "33422189"
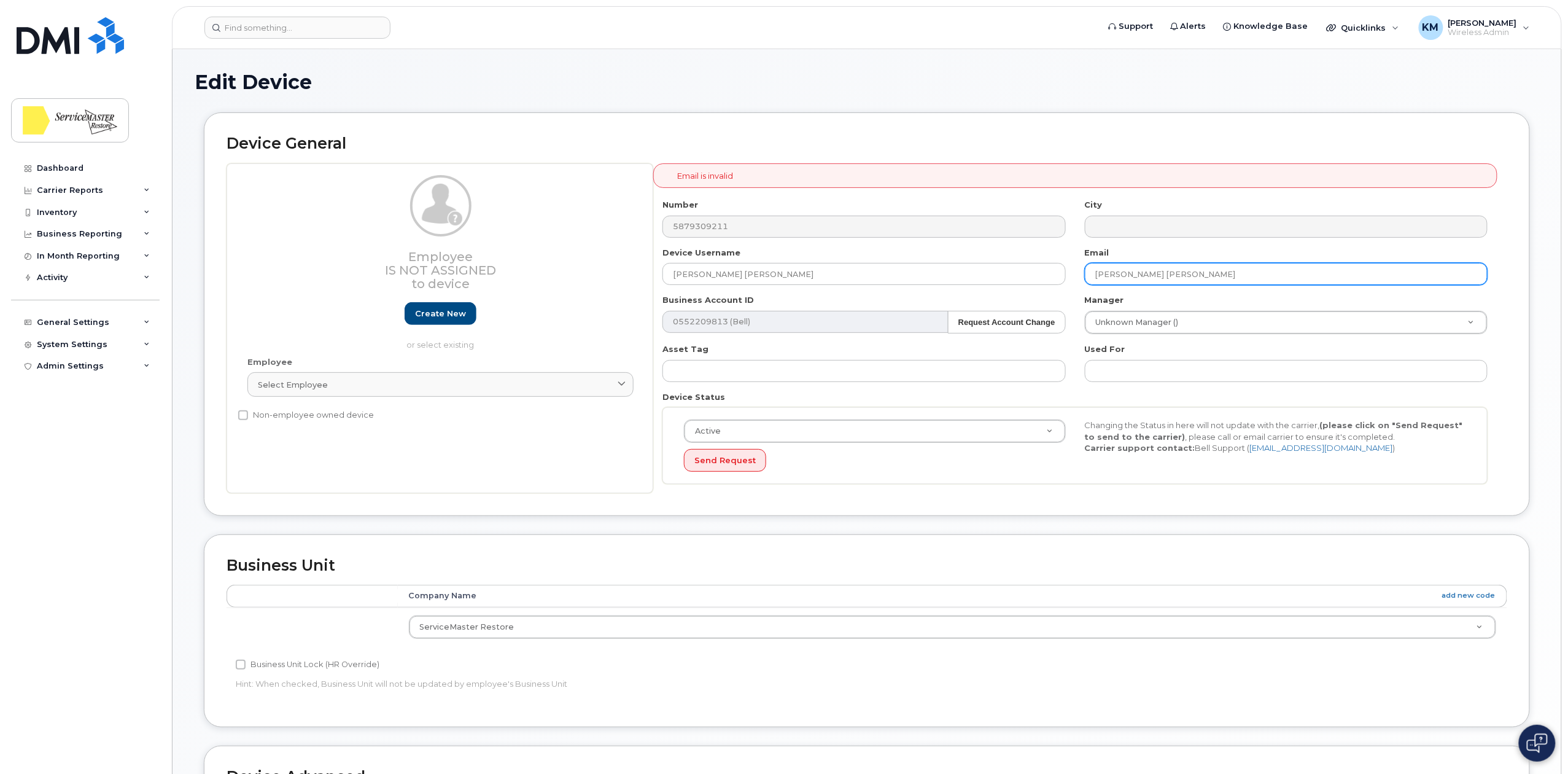
drag, startPoint x: 1147, startPoint y: 278, endPoint x: 1115, endPoint y: 273, distance: 32.4
click at [1115, 273] on input "[PERSON_NAME] [PERSON_NAME]" at bounding box center [1286, 274] width 403 height 22
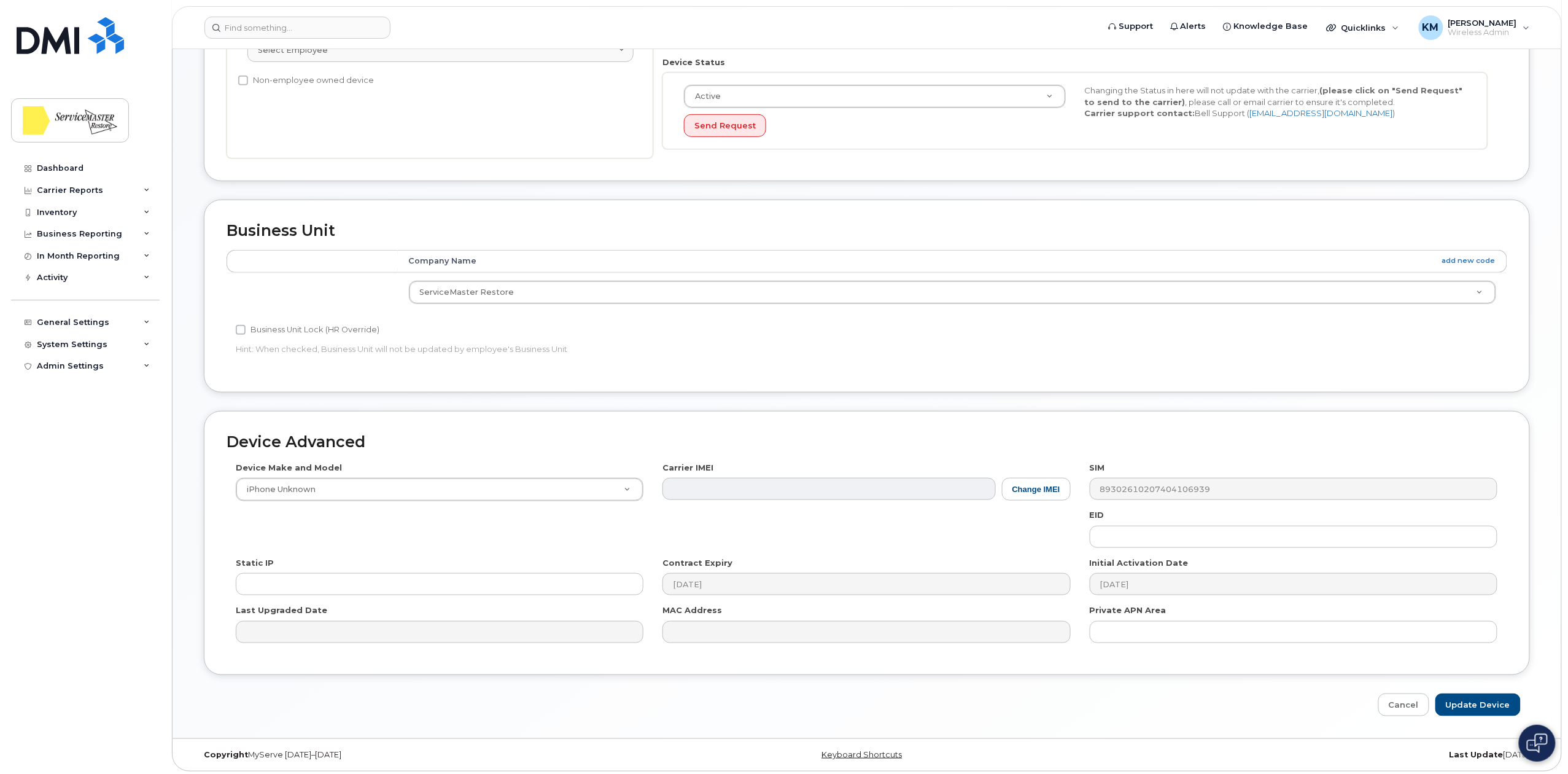
scroll to position [343, 0]
type input "[PERSON_NAME][EMAIL_ADDRESS][DOMAIN_NAME]"
click at [1472, 699] on input "Update Device" at bounding box center [1477, 701] width 85 height 23
type input "Saving..."
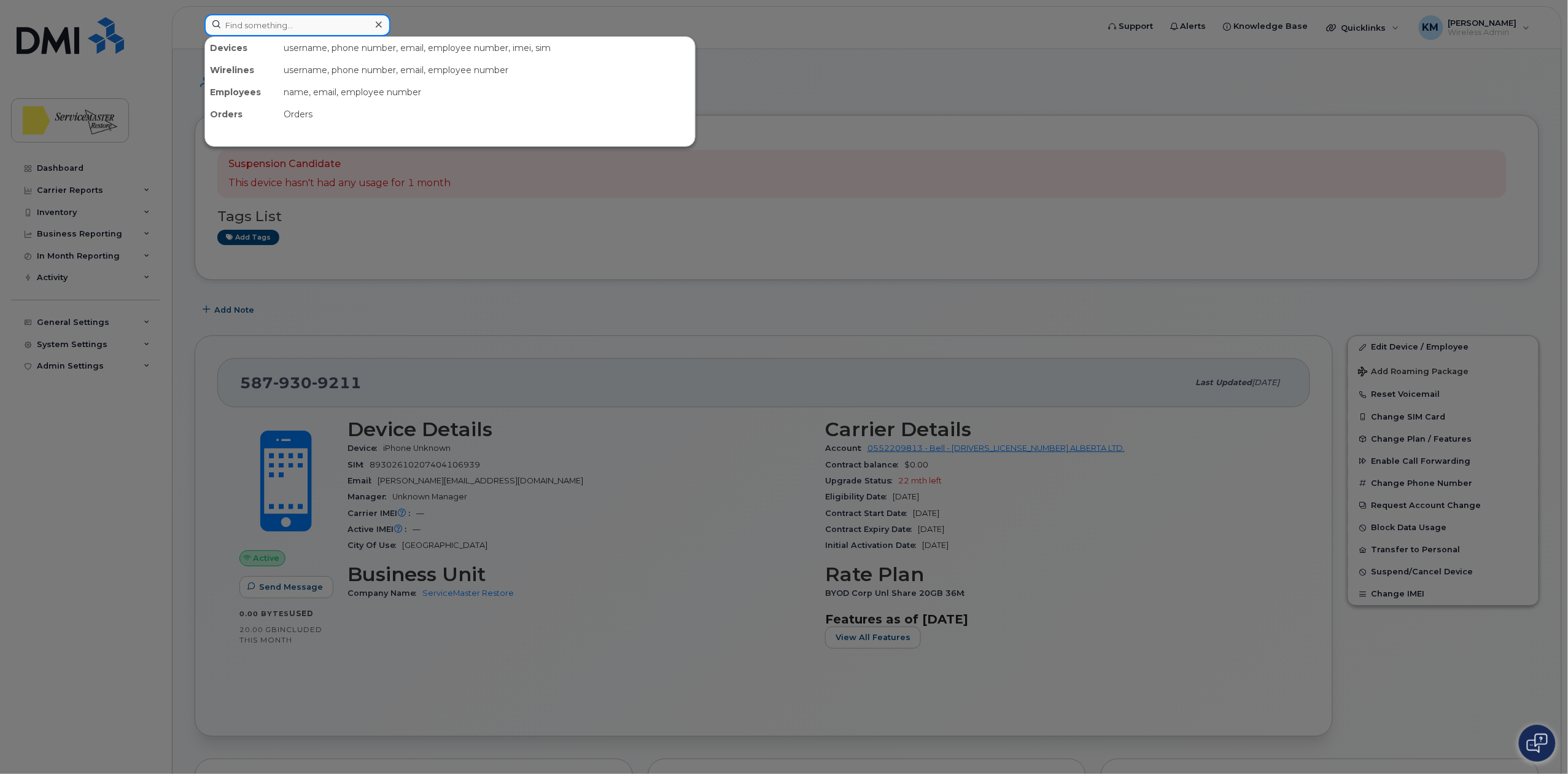
click at [263, 22] on input at bounding box center [297, 25] width 186 height 22
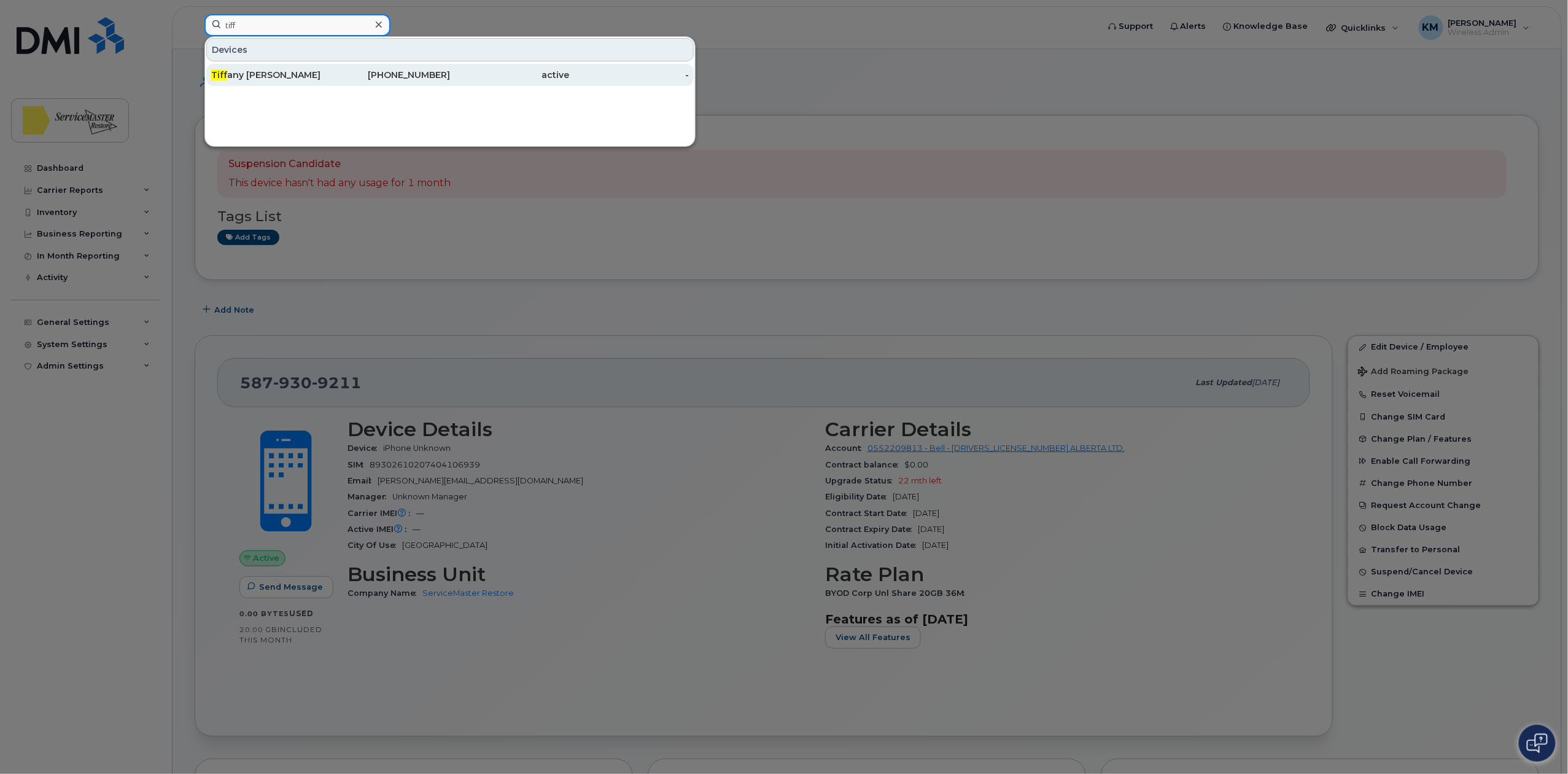
type input "tiff"
click at [289, 80] on div "Tiff any [PERSON_NAME]" at bounding box center [271, 75] width 120 height 13
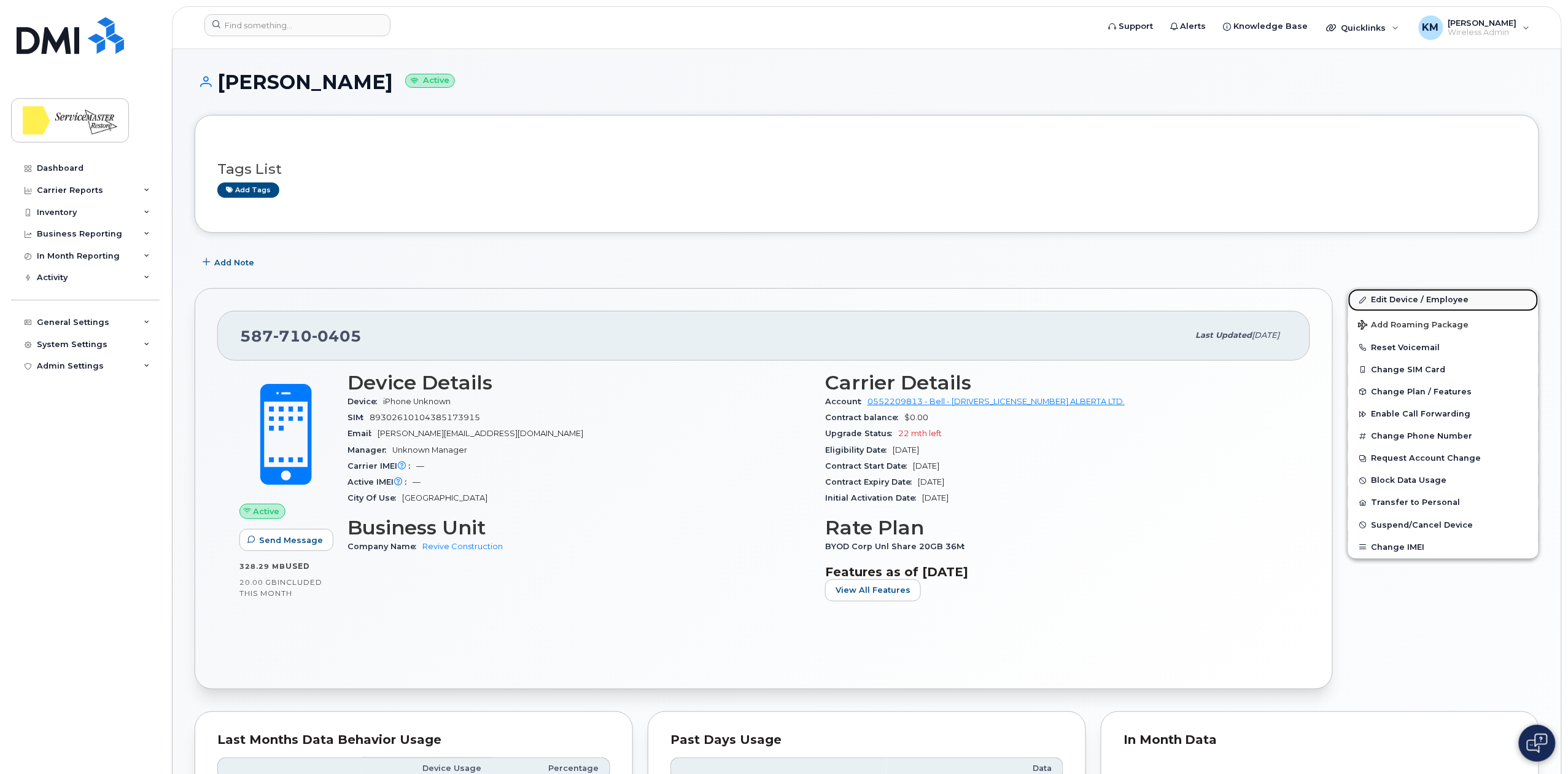
click at [1389, 298] on link "Edit Device / Employee" at bounding box center [1443, 299] width 190 height 22
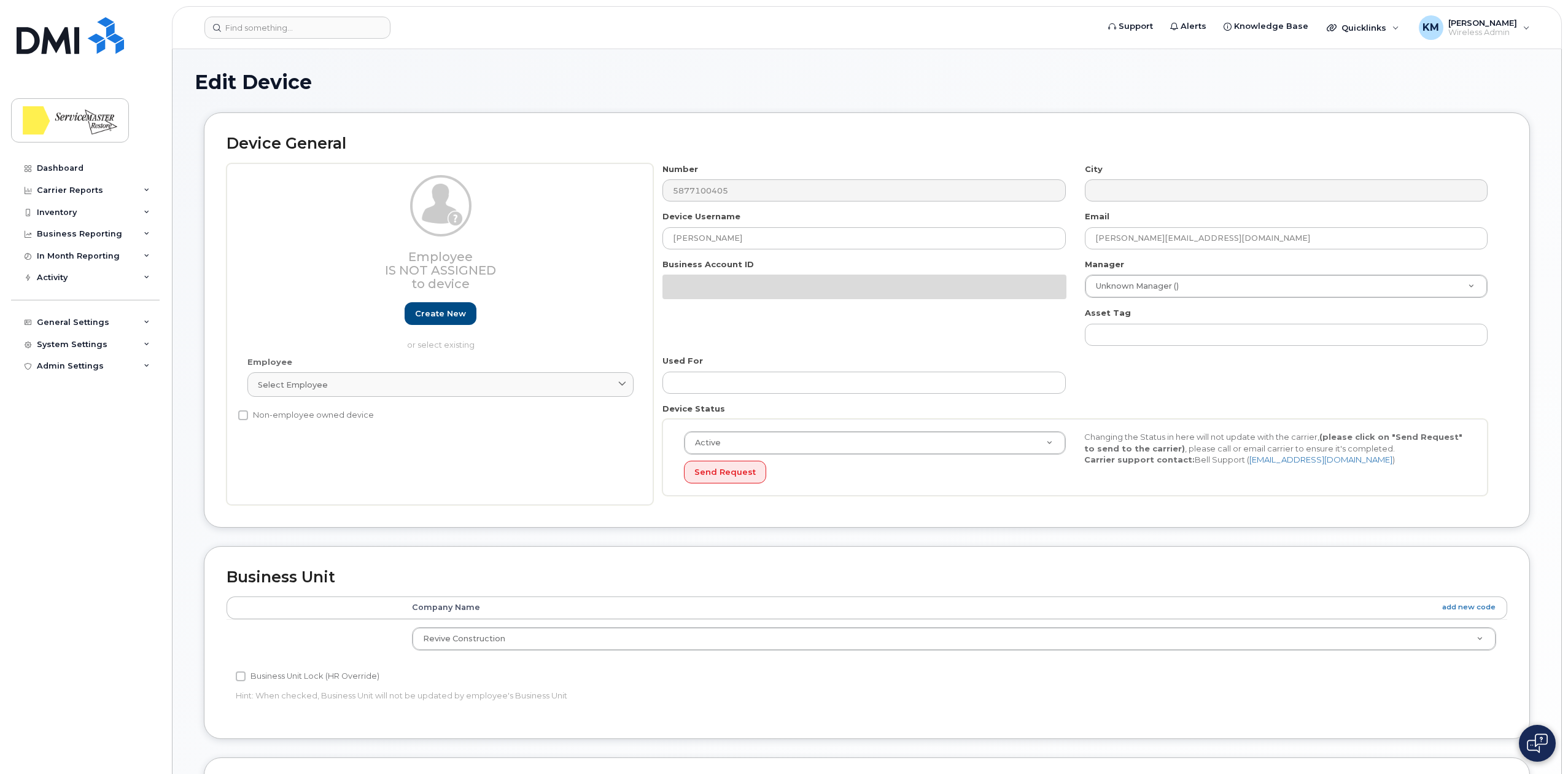
select select "33422190"
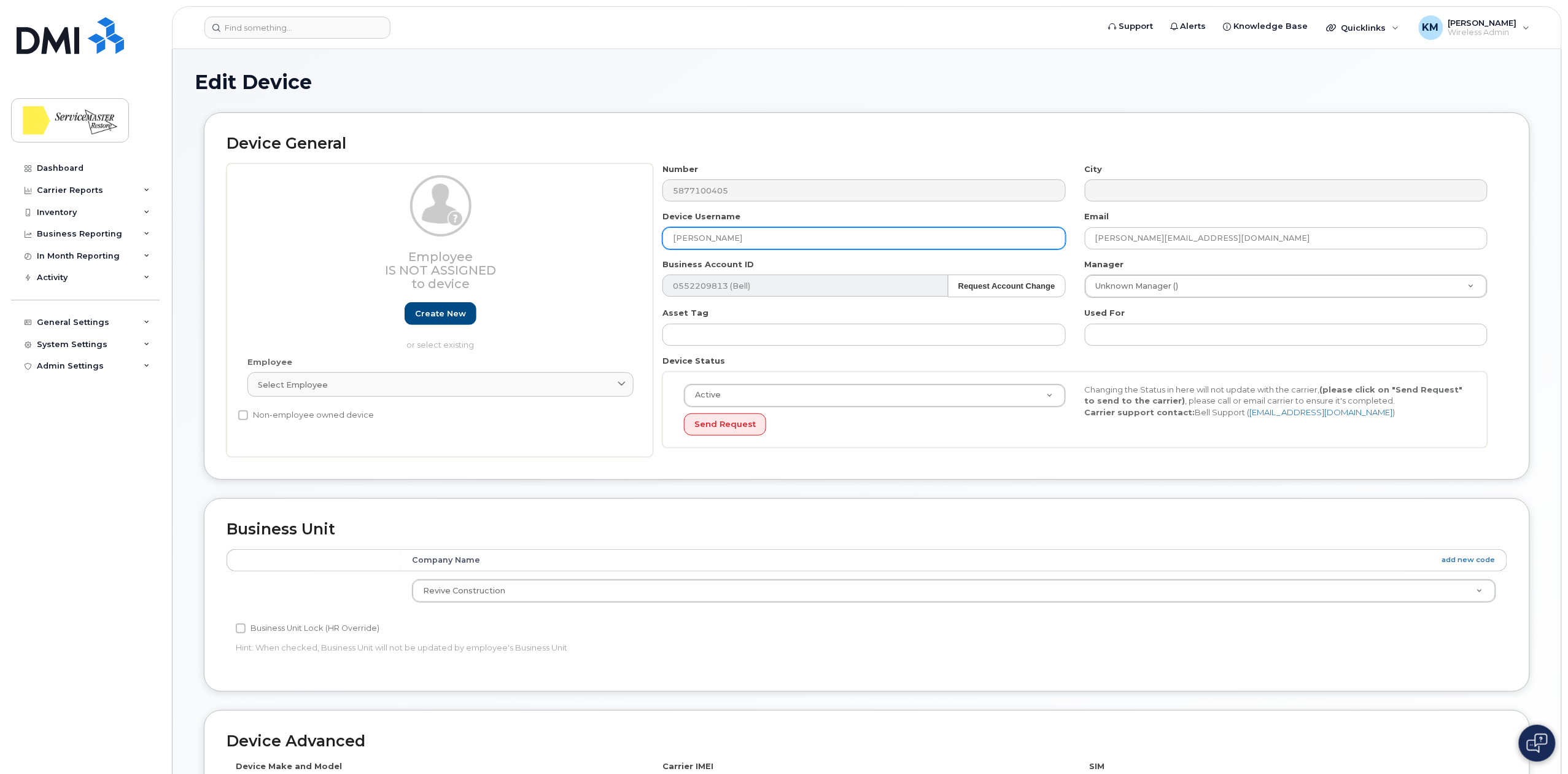
drag, startPoint x: 809, startPoint y: 241, endPoint x: 599, endPoint y: 231, distance: 210.2
click at [599, 231] on div "Employee Is not assigned to device Create new or select existing Employee Selec…" at bounding box center [867, 310] width 1281 height 294
type input "[PERSON_NAME]"
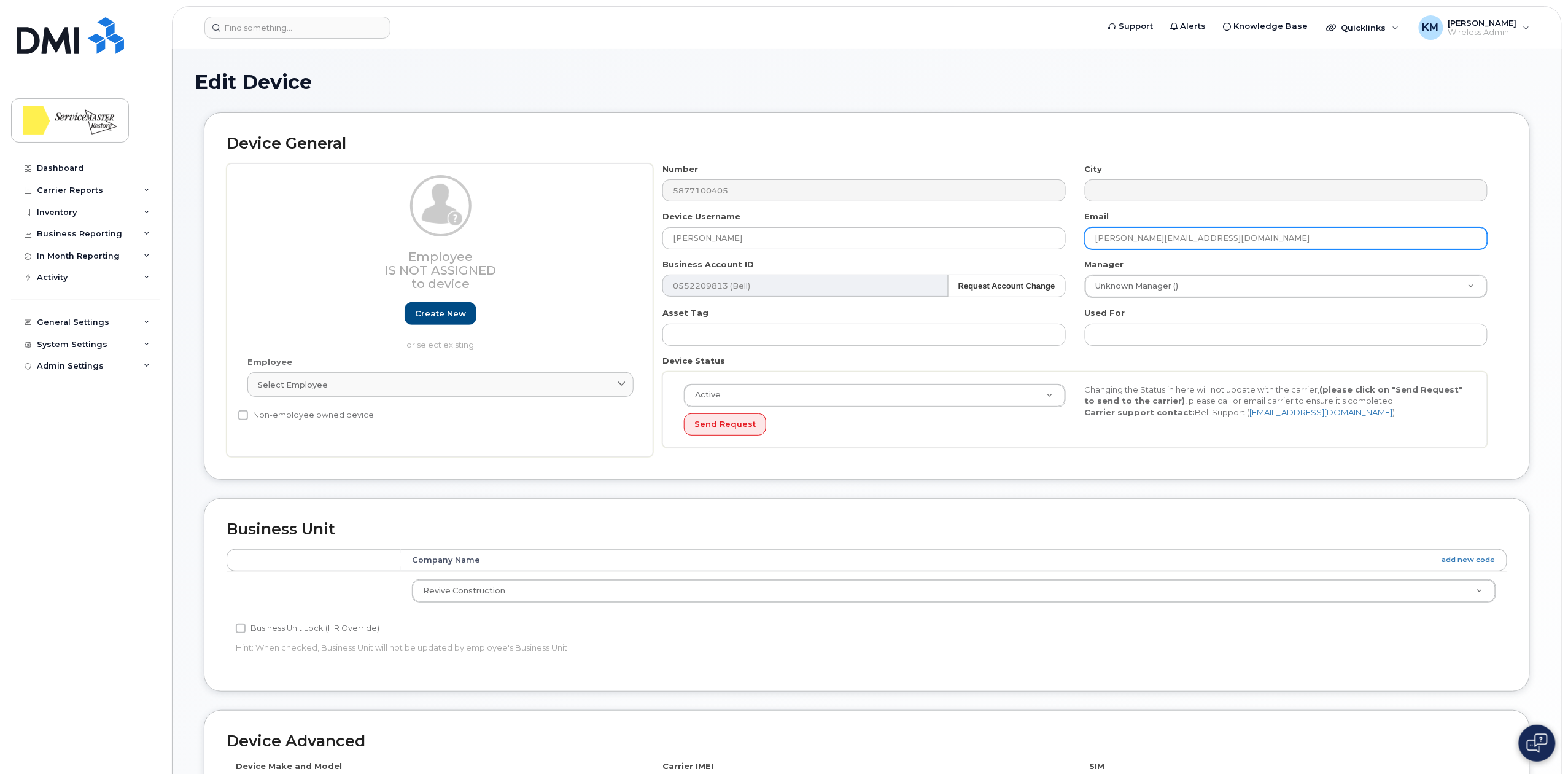
drag, startPoint x: 1125, startPoint y: 239, endPoint x: 1073, endPoint y: 240, distance: 52.0
click at [1073, 240] on div "Number 5877100405 City Device Username [PERSON_NAME] Email [PERSON_NAME][EMAIL_…" at bounding box center [1075, 310] width 844 height 294
type input "[EMAIL_ADDRESS][DOMAIN_NAME]"
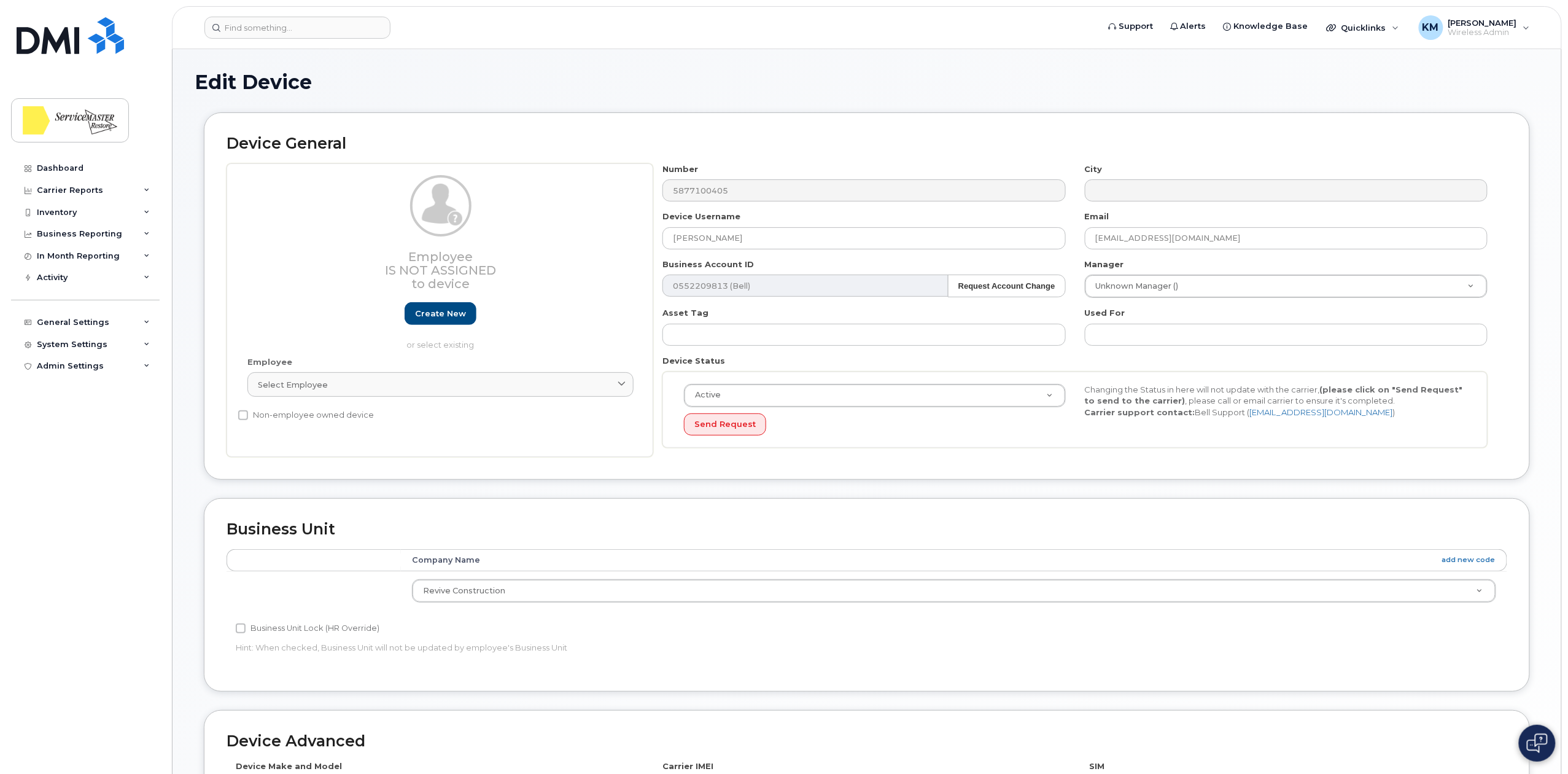
click at [1093, 484] on div "Device General Employee Is not assigned to device Create new or select existing…" at bounding box center [867, 305] width 1344 height 386
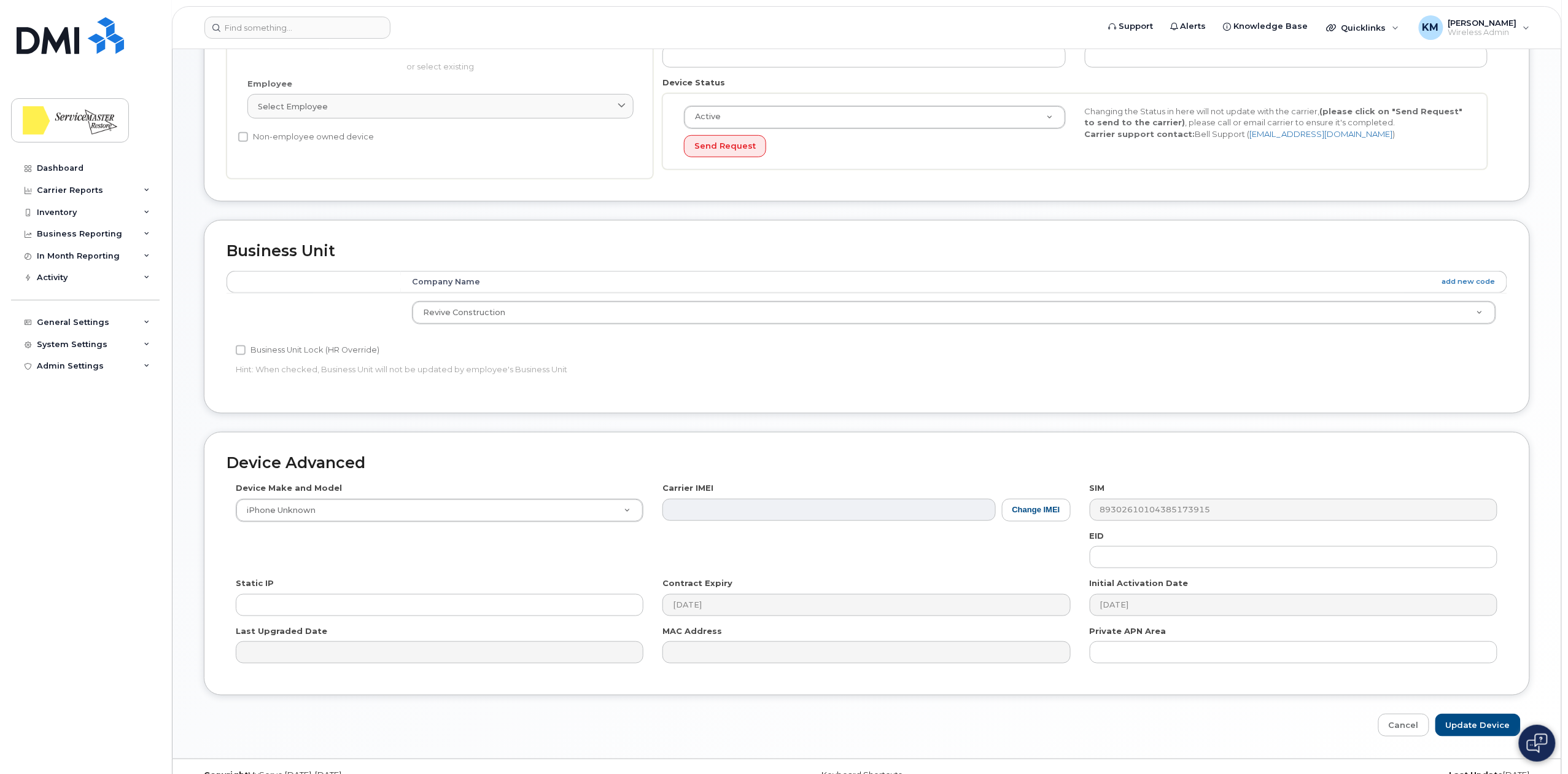
scroll to position [307, 0]
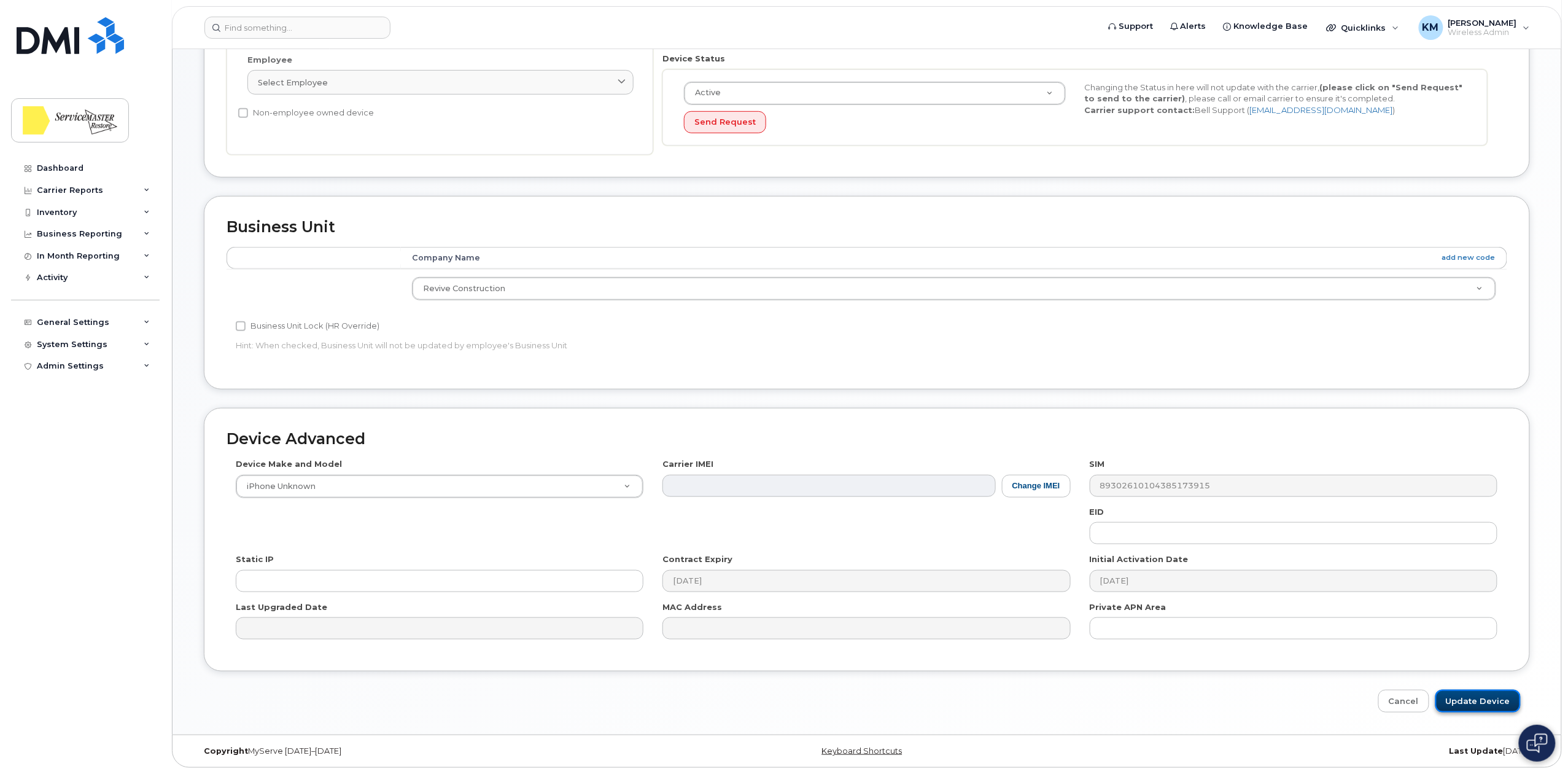
click at [1499, 706] on input "Update Device" at bounding box center [1477, 701] width 85 height 23
type input "Saving..."
